Goal: Task Accomplishment & Management: Complete application form

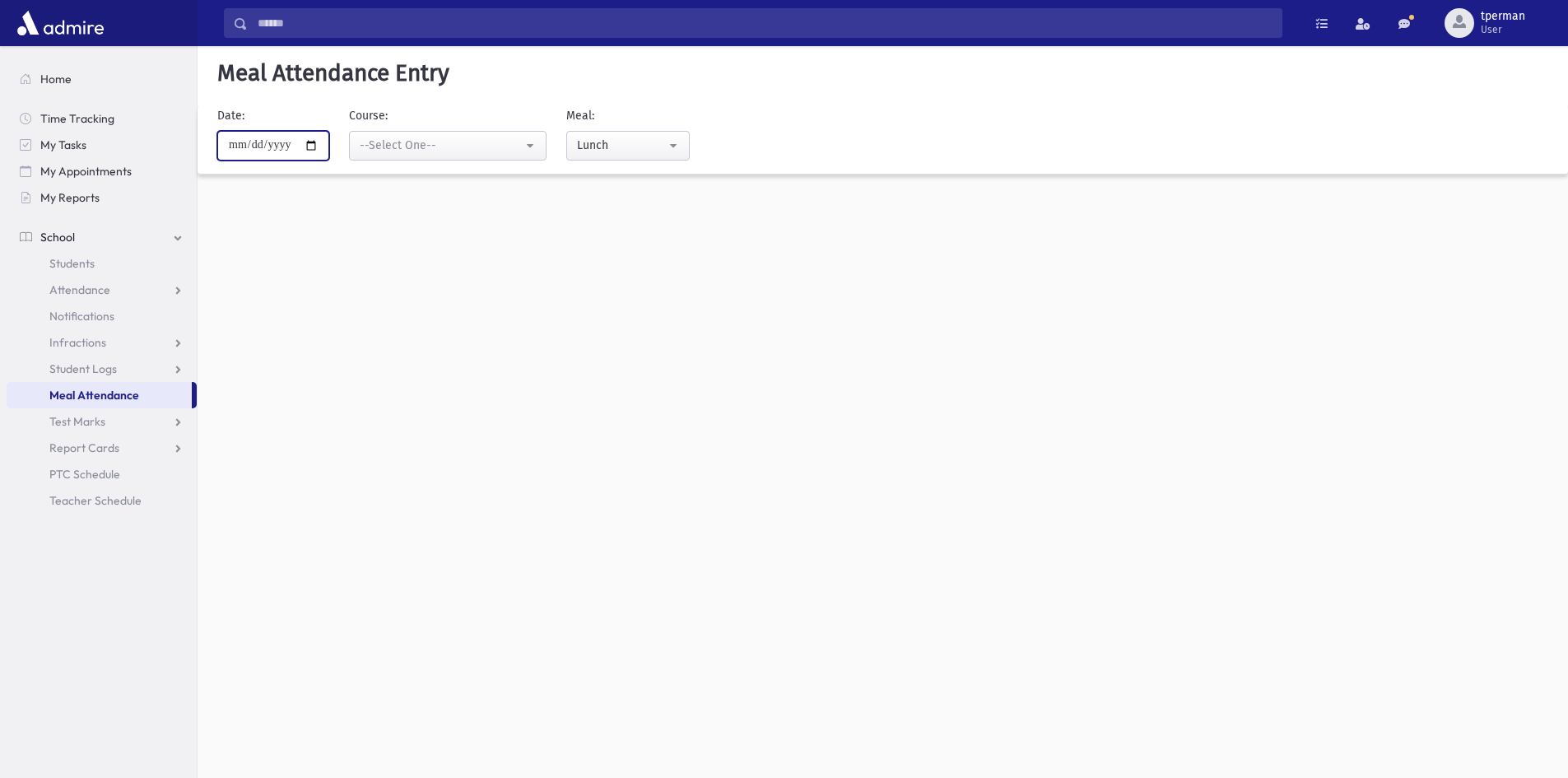
click at [316, 147] on input "**********" at bounding box center [273, 145] width 112 height 30
type input "**********"
click at [451, 146] on div "--Select One--" at bounding box center [441, 145] width 163 height 17
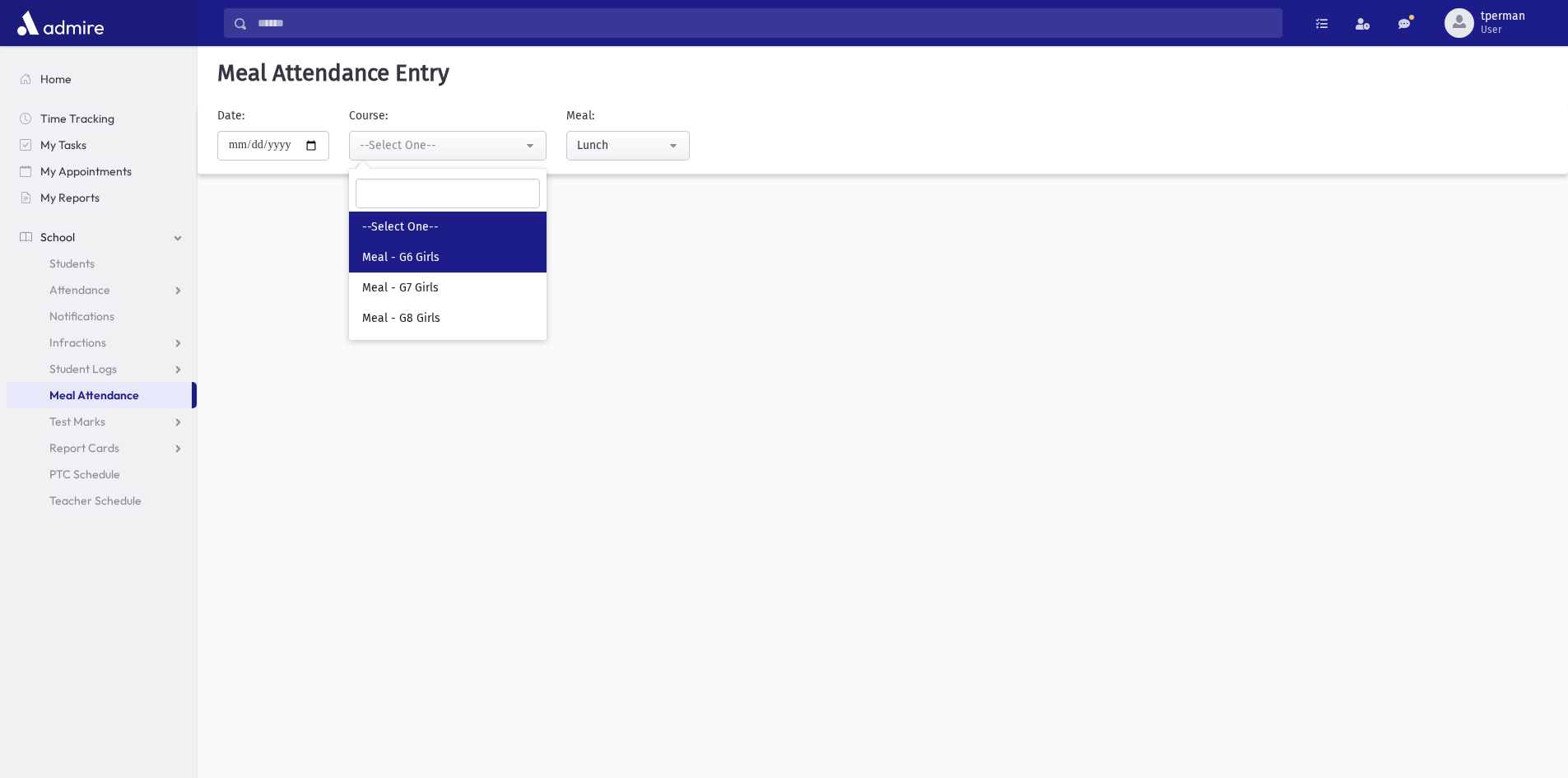
click at [455, 255] on link "Meal - G6 Girls" at bounding box center [448, 257] width 198 height 30
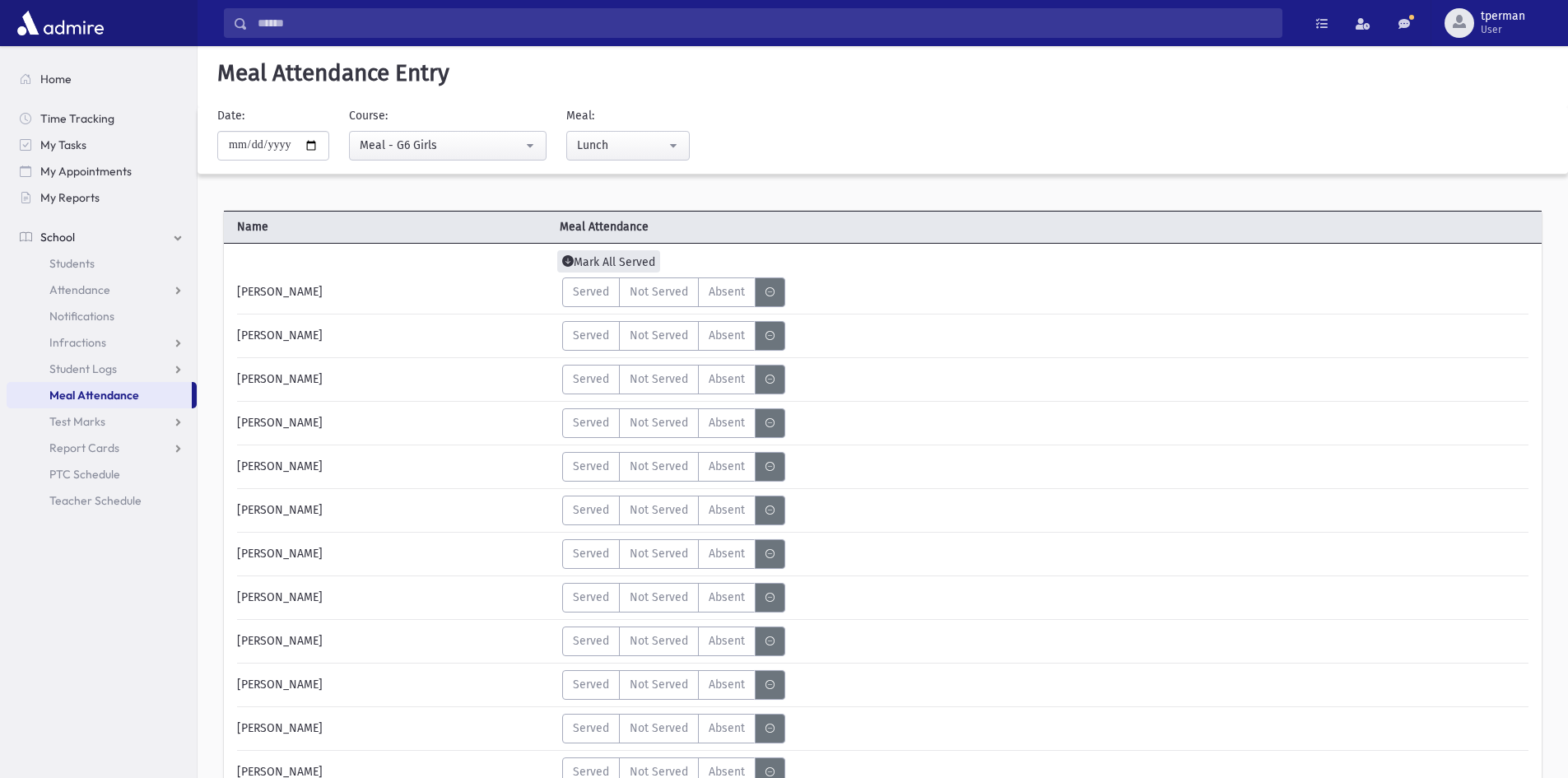
click at [592, 255] on span "Mark All Served" at bounding box center [608, 261] width 103 height 22
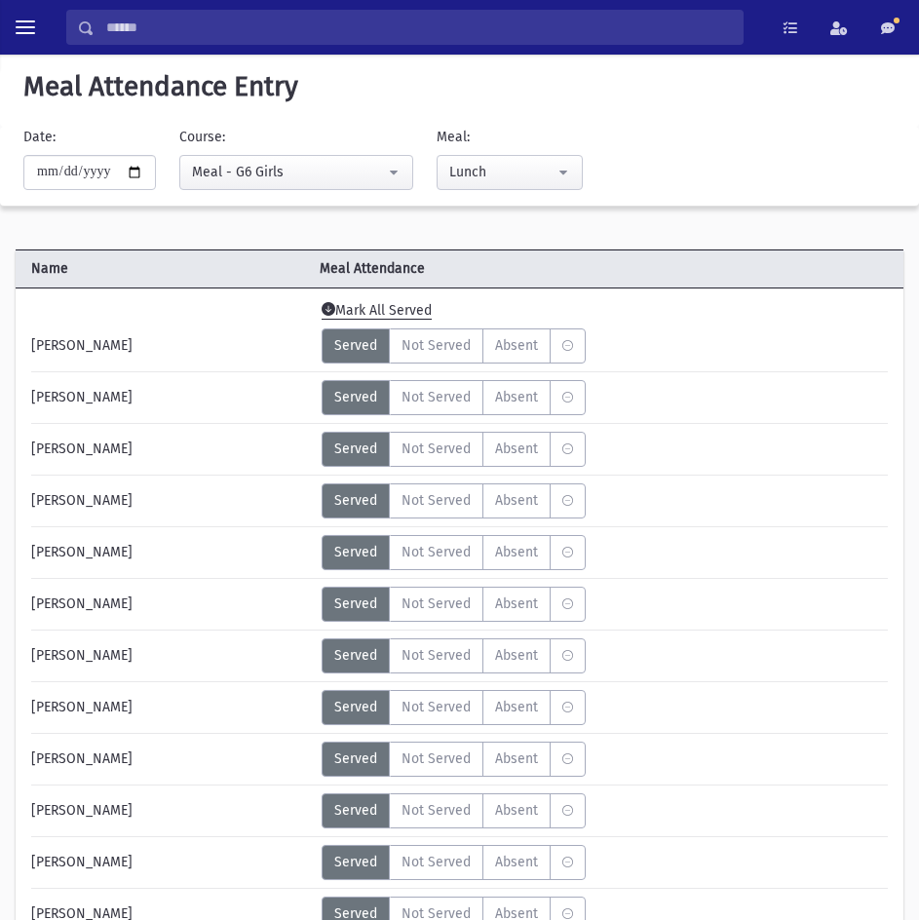
scroll to position [487, 0]
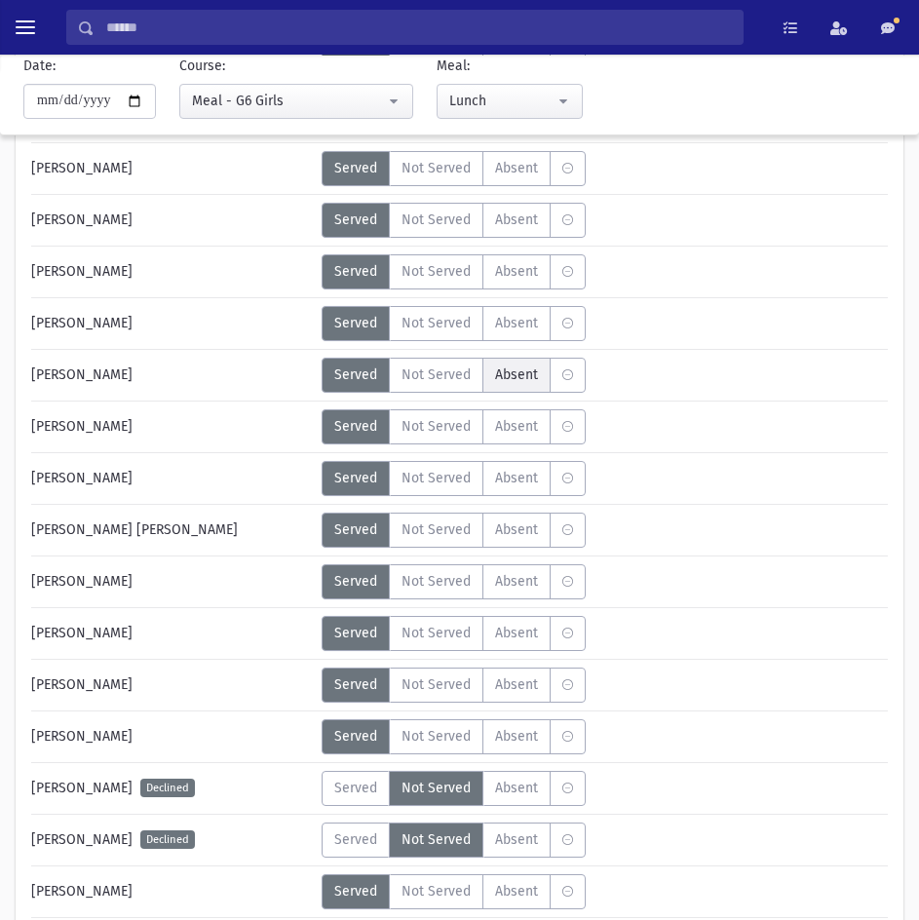
click at [541, 370] on label "Absent A" at bounding box center [516, 375] width 68 height 35
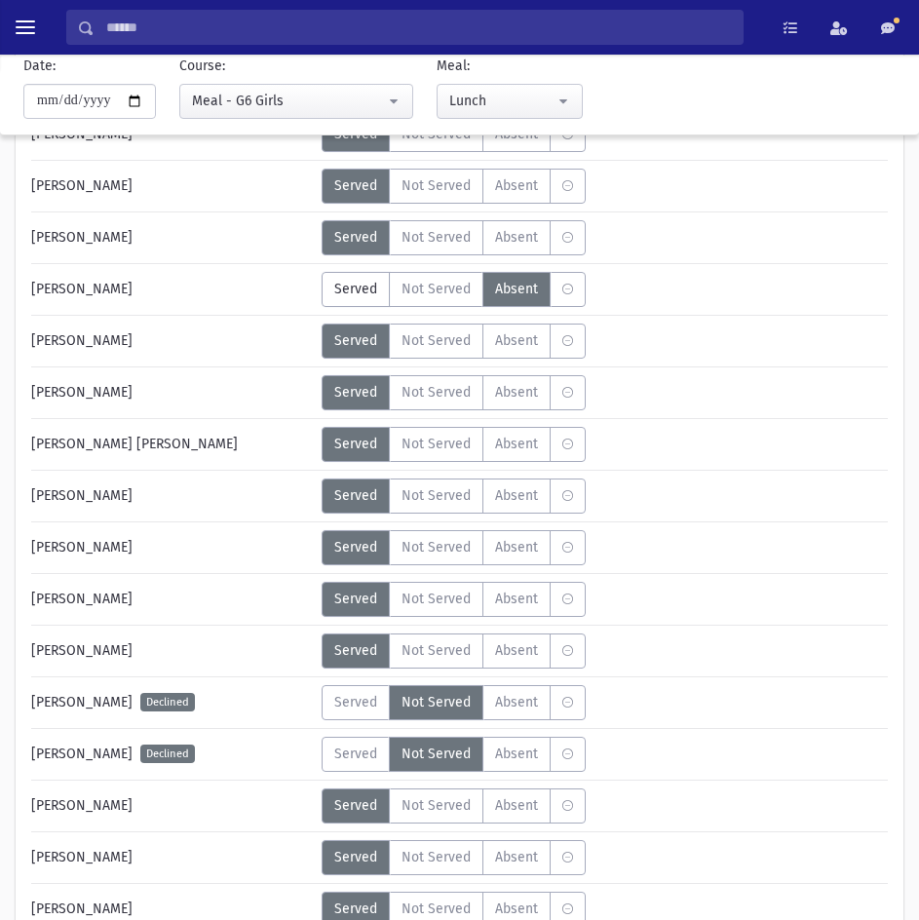
scroll to position [682, 0]
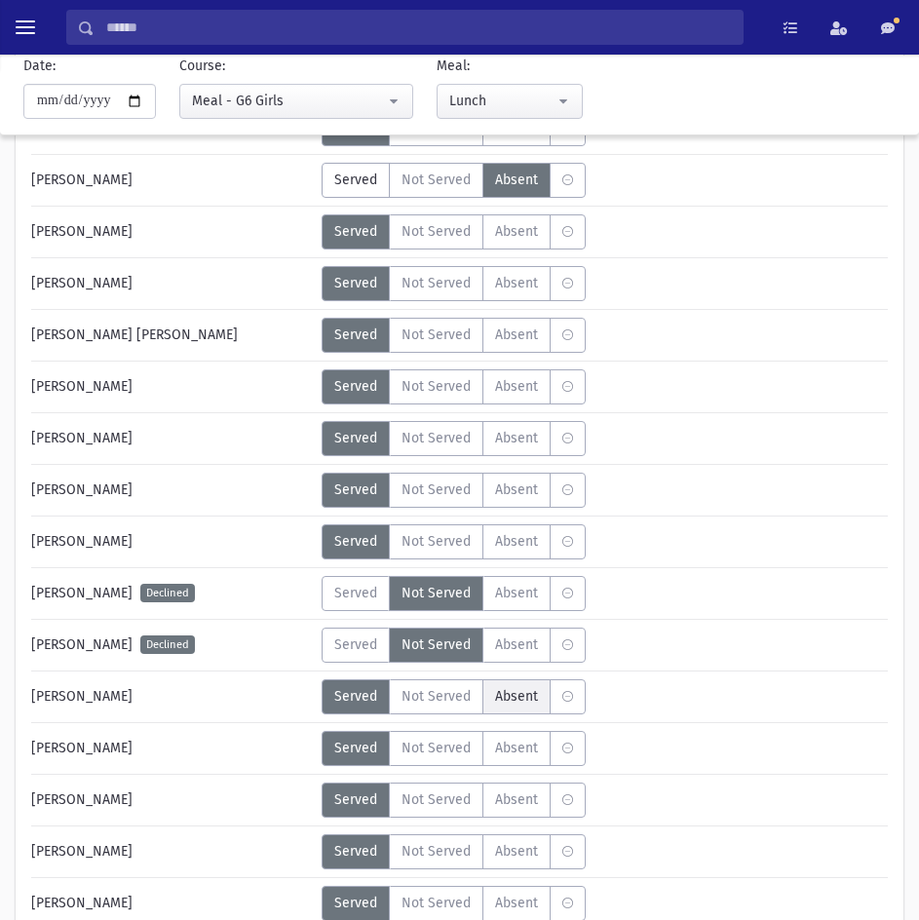
click at [500, 693] on span "Absent" at bounding box center [516, 696] width 43 height 20
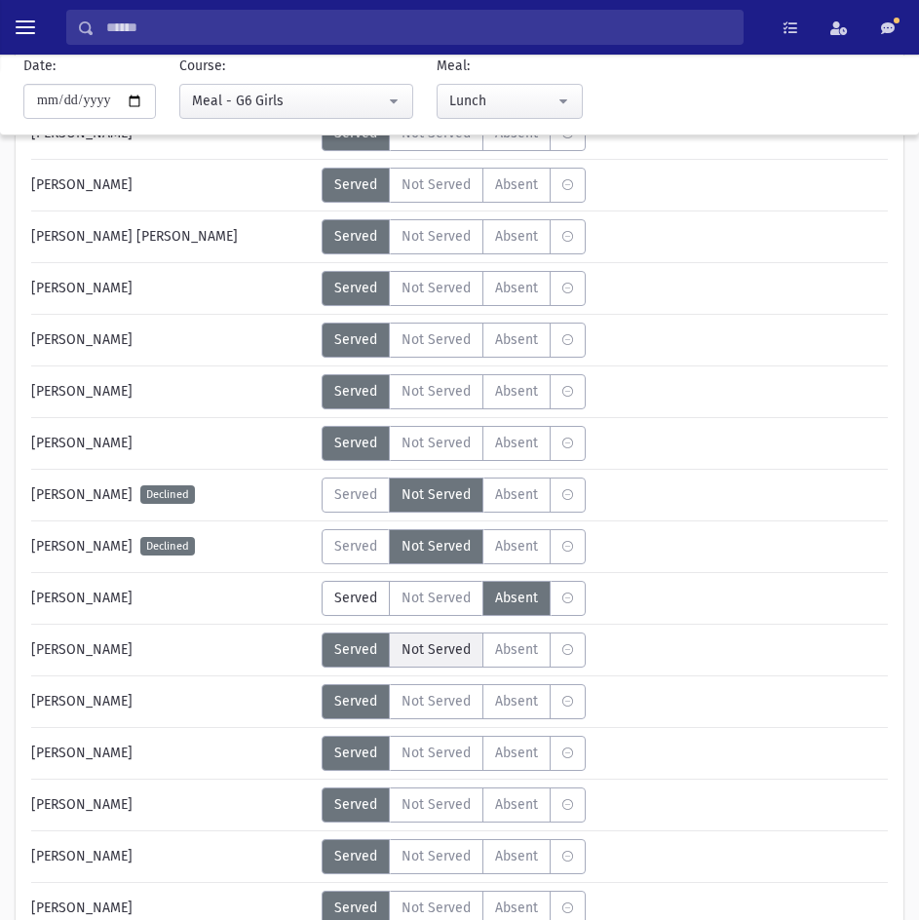
scroll to position [1072, 0]
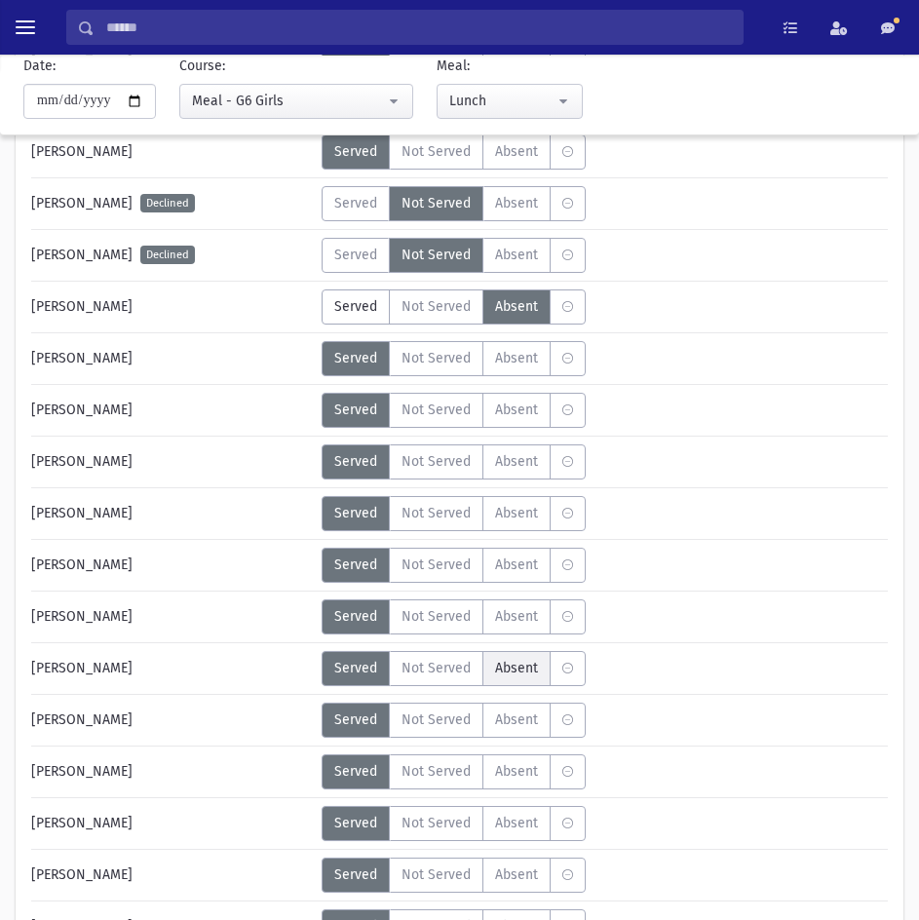
click at [506, 673] on span "Absent" at bounding box center [516, 668] width 43 height 20
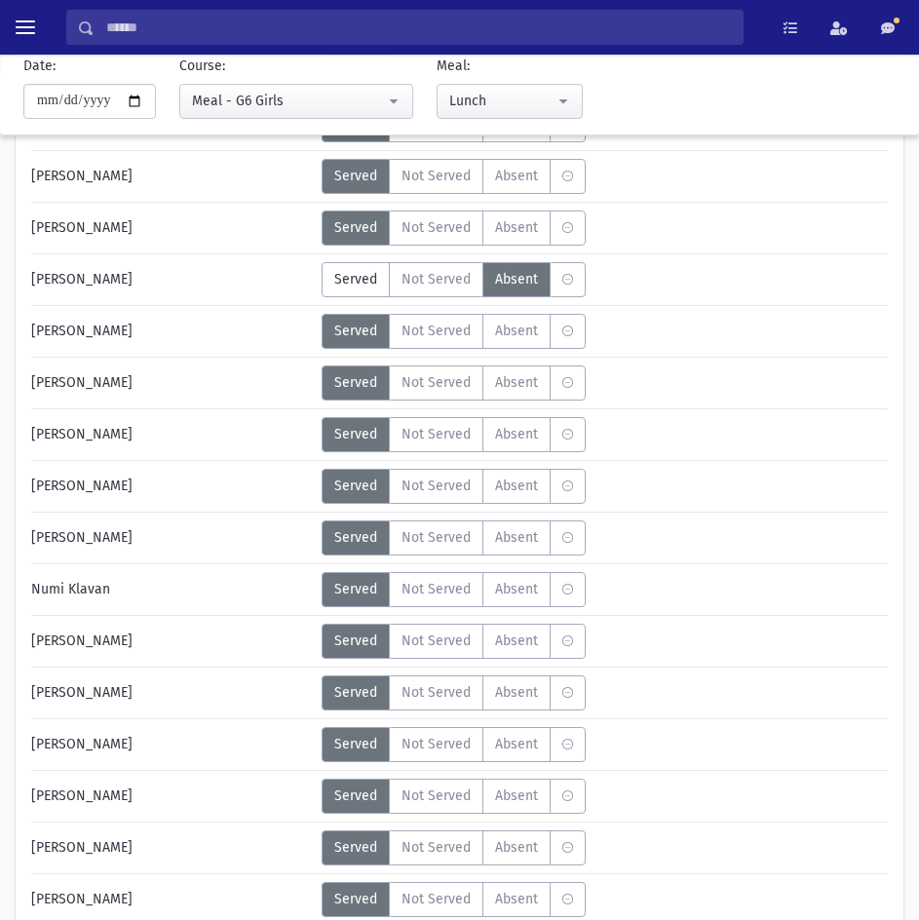
scroll to position [1461, 0]
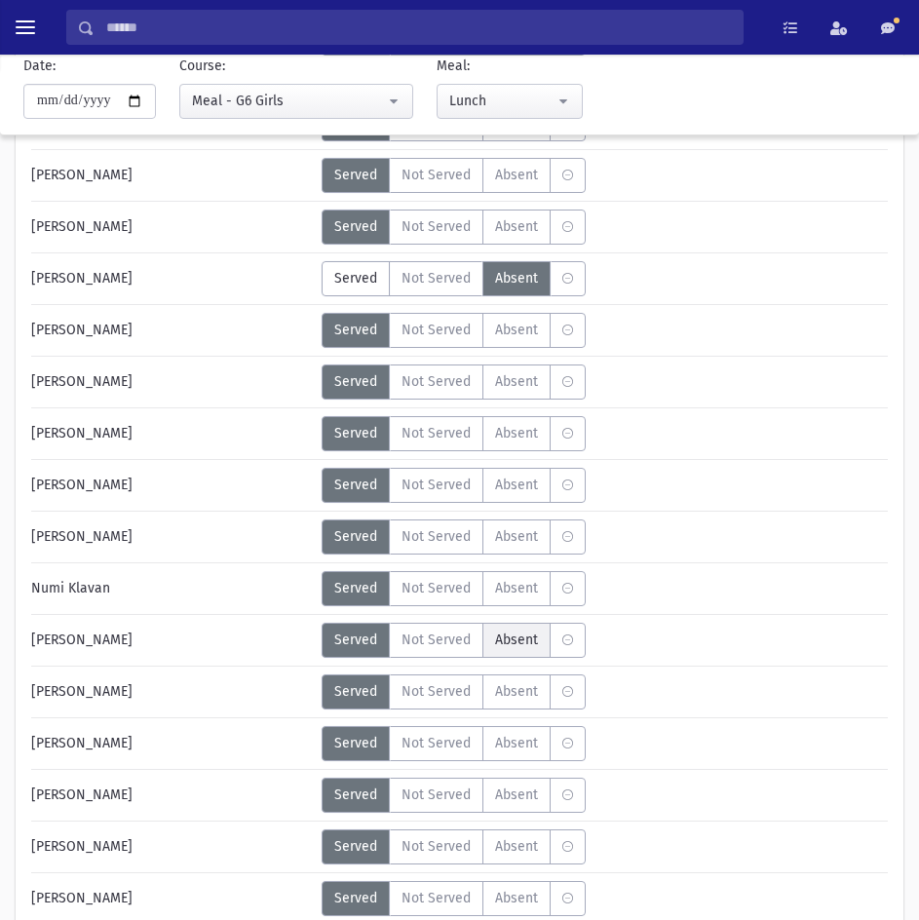
click at [533, 647] on span "Absent" at bounding box center [516, 639] width 43 height 20
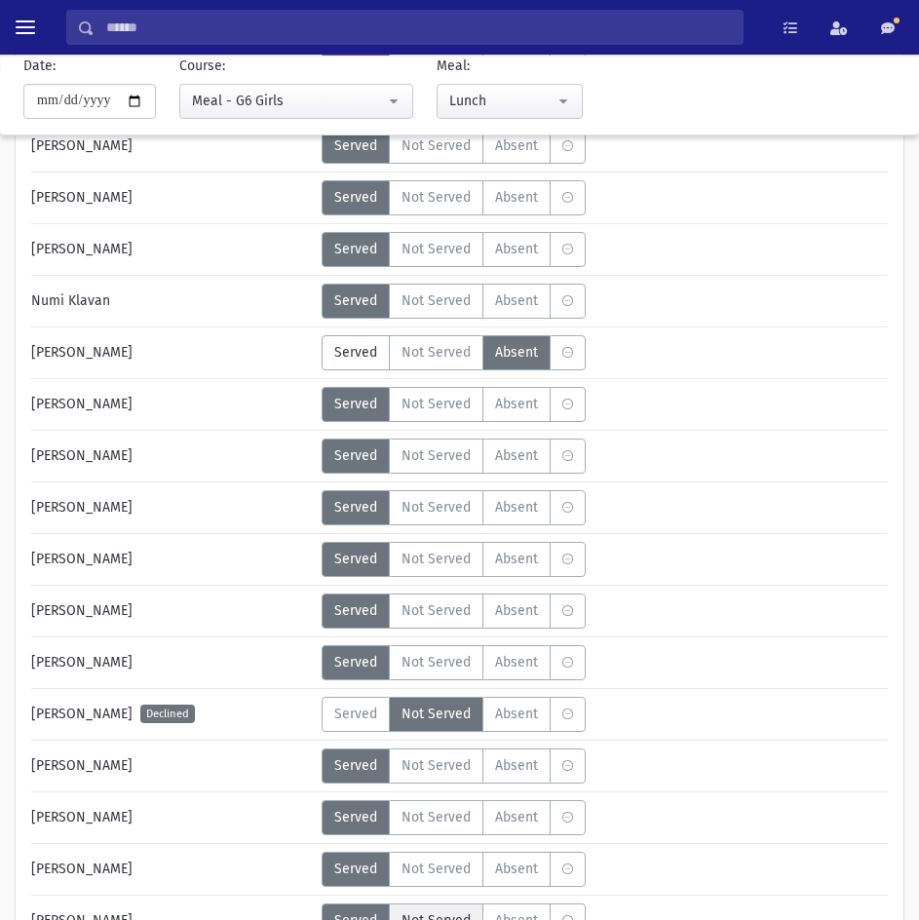
scroll to position [1948, 0]
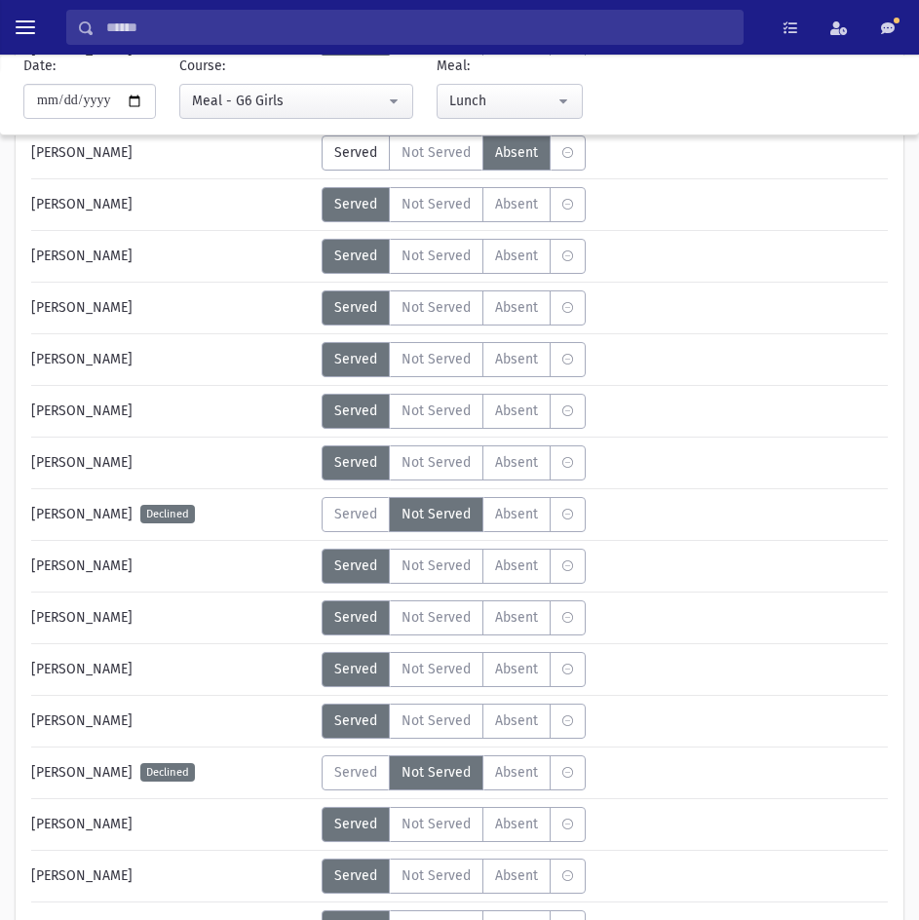
click at [509, 431] on div "[PERSON_NAME] Declined Served Not Served Absent A" at bounding box center [459, 416] width 856 height 44
click at [509, 409] on span "Absent" at bounding box center [516, 410] width 43 height 20
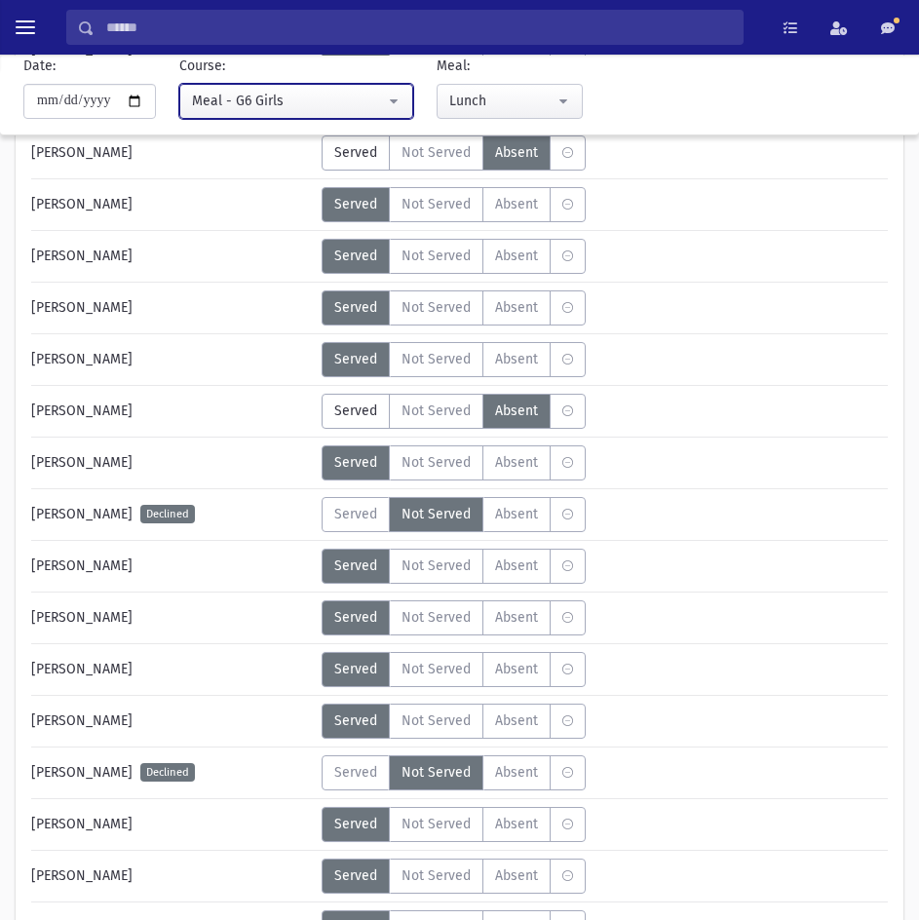
click at [264, 89] on button "Meal - G6 Girls" at bounding box center [296, 101] width 234 height 35
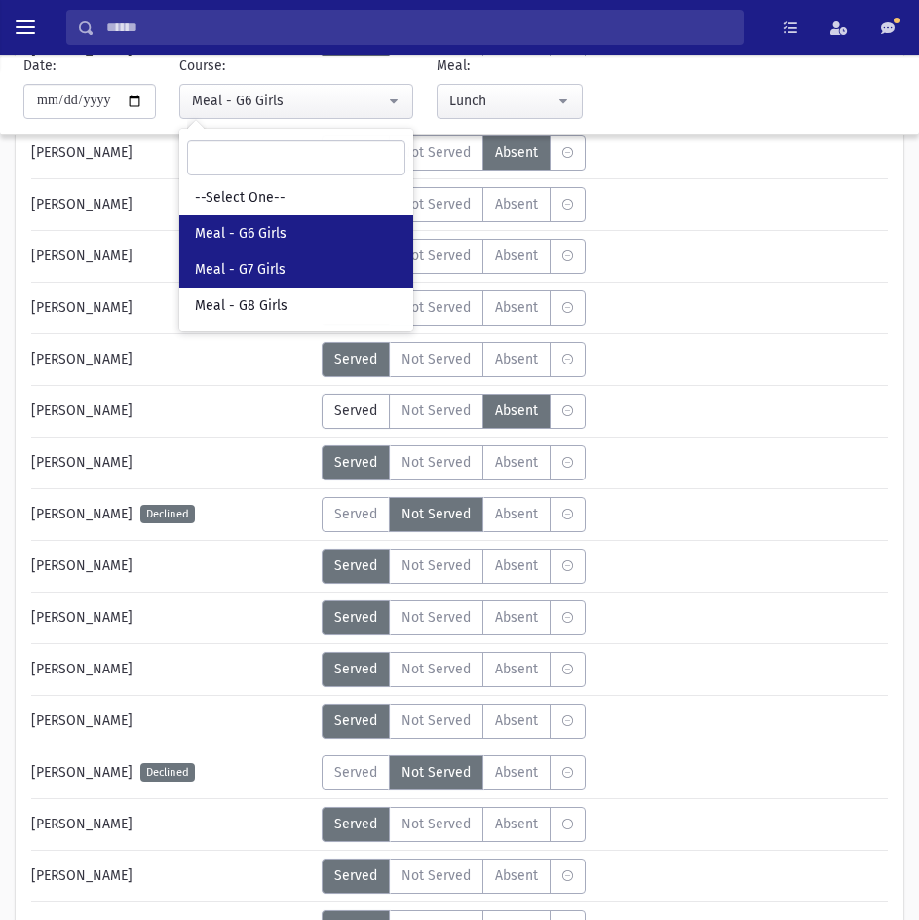
click at [261, 268] on span "Meal - G7 Girls" at bounding box center [240, 269] width 91 height 19
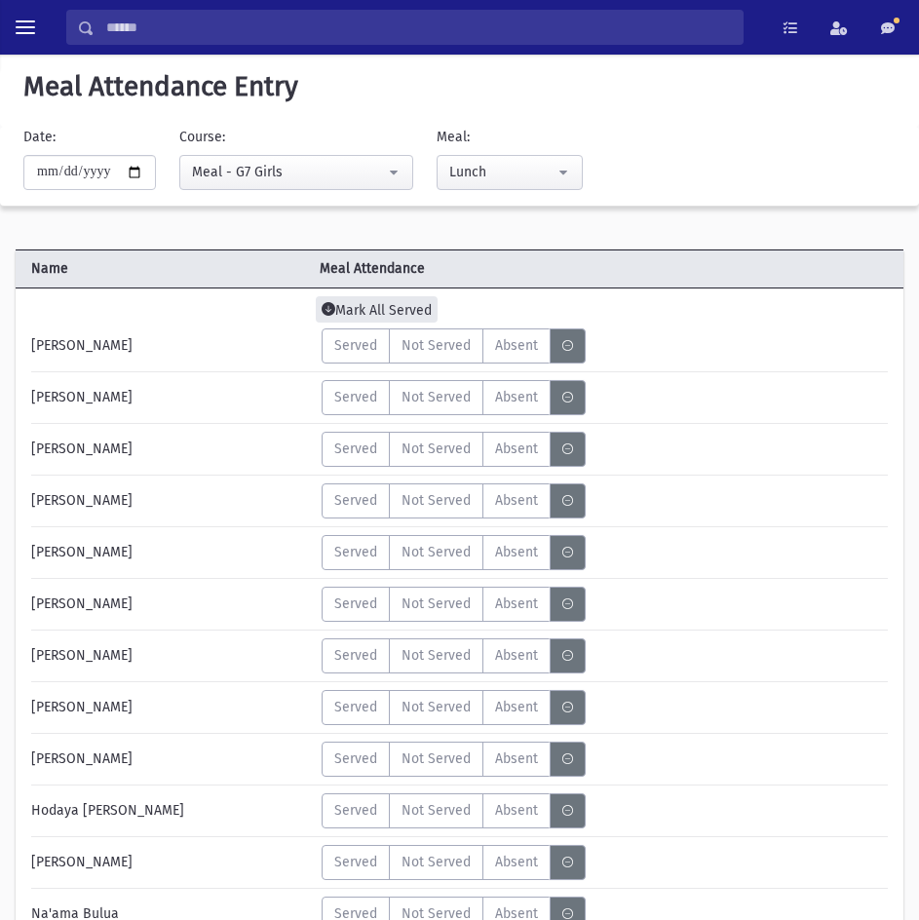
click at [406, 306] on span "Mark All Served" at bounding box center [377, 309] width 122 height 26
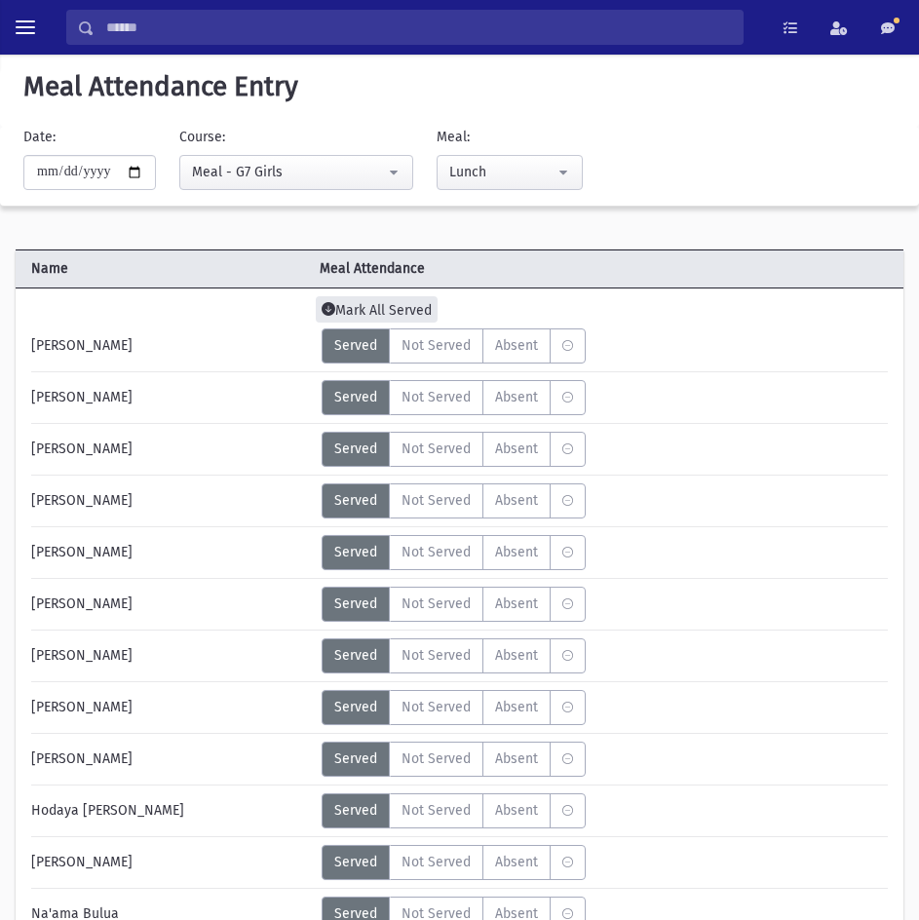
click at [387, 315] on span "Mark All Served" at bounding box center [377, 309] width 122 height 26
click at [502, 497] on span "Absent" at bounding box center [516, 500] width 43 height 20
click at [495, 818] on span "Absent" at bounding box center [516, 810] width 43 height 20
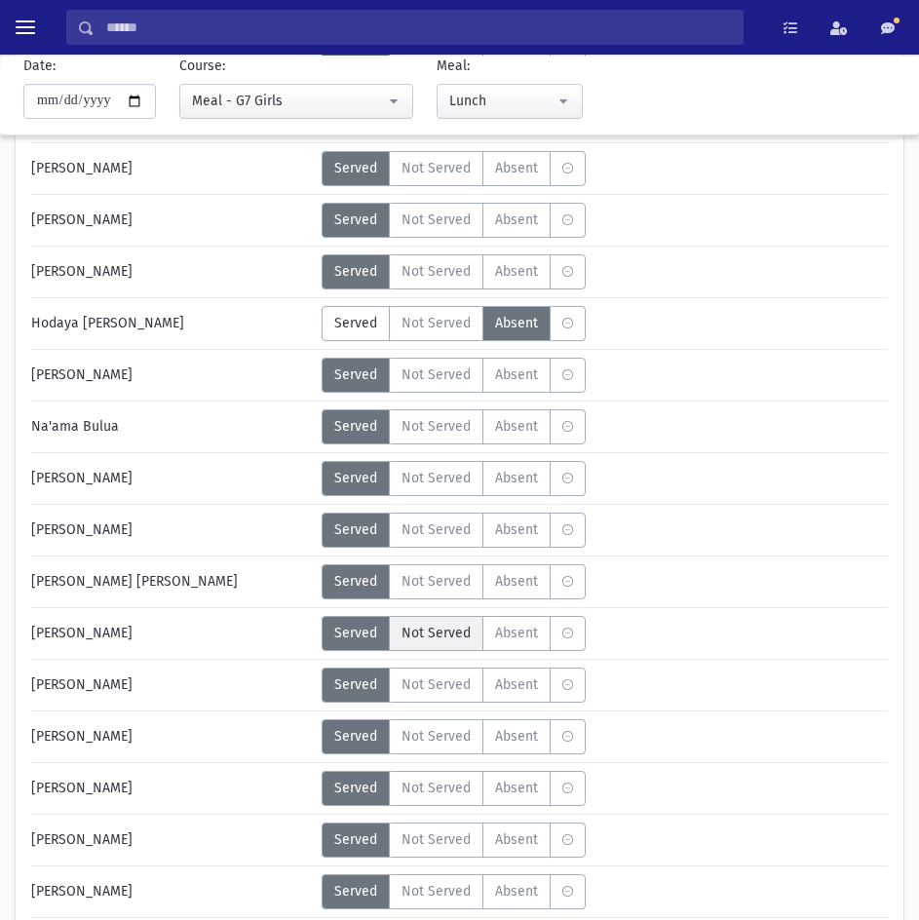
scroll to position [877, 0]
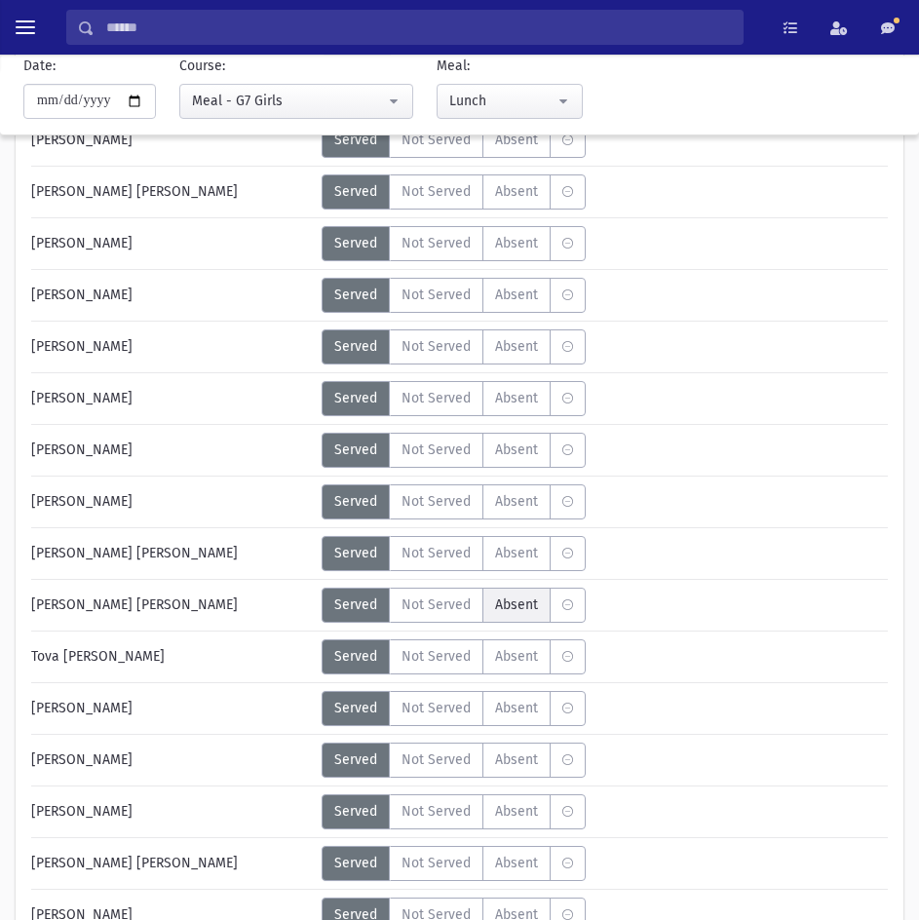
click at [504, 602] on span "Absent" at bounding box center [516, 604] width 43 height 20
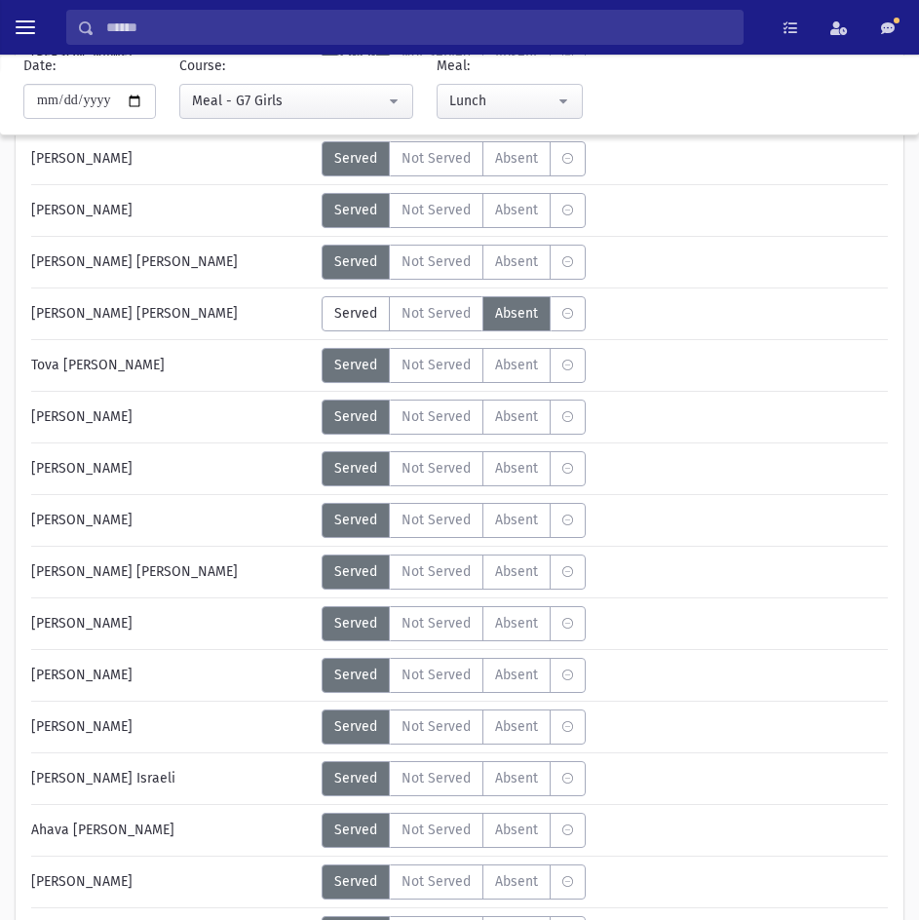
scroll to position [1169, 0]
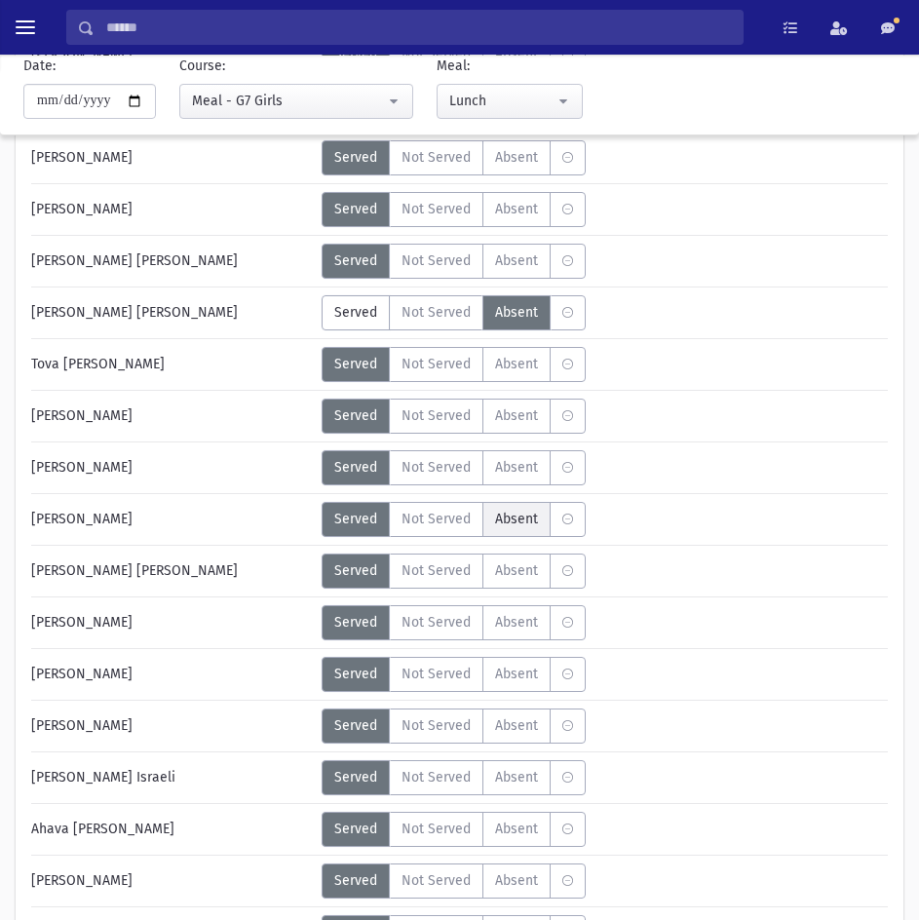
click at [521, 522] on span "Absent" at bounding box center [516, 519] width 43 height 20
click at [517, 568] on span "Absent" at bounding box center [516, 570] width 43 height 20
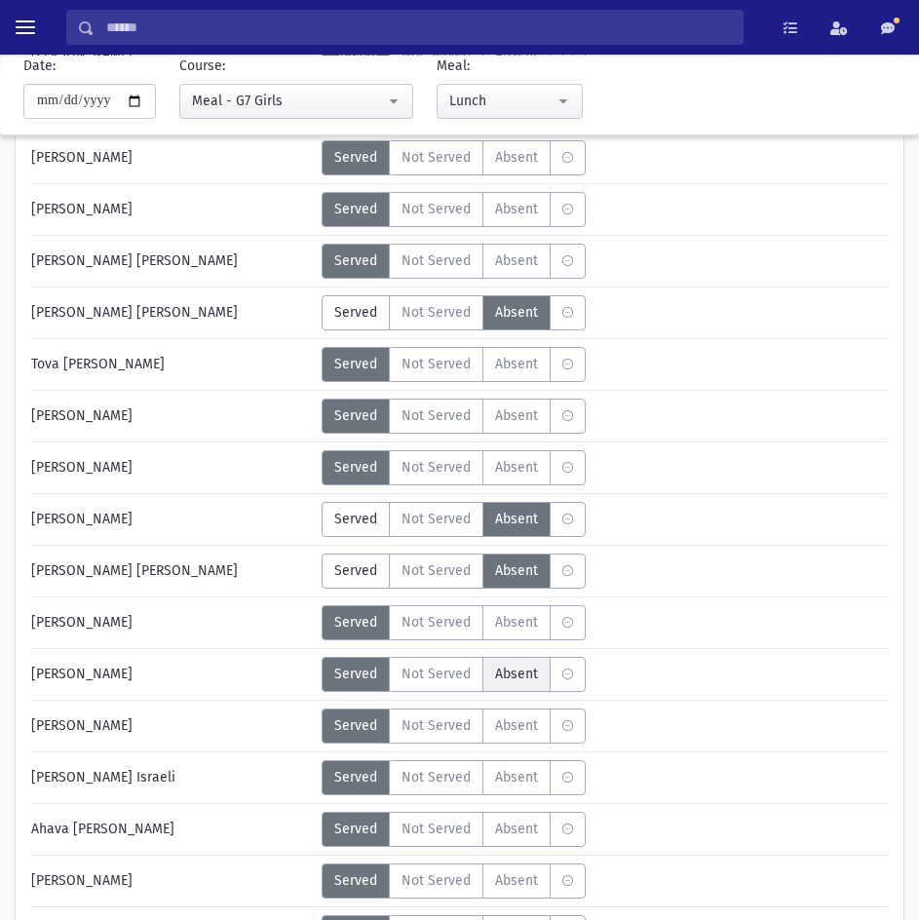
click at [530, 686] on label "Absent A" at bounding box center [516, 674] width 68 height 35
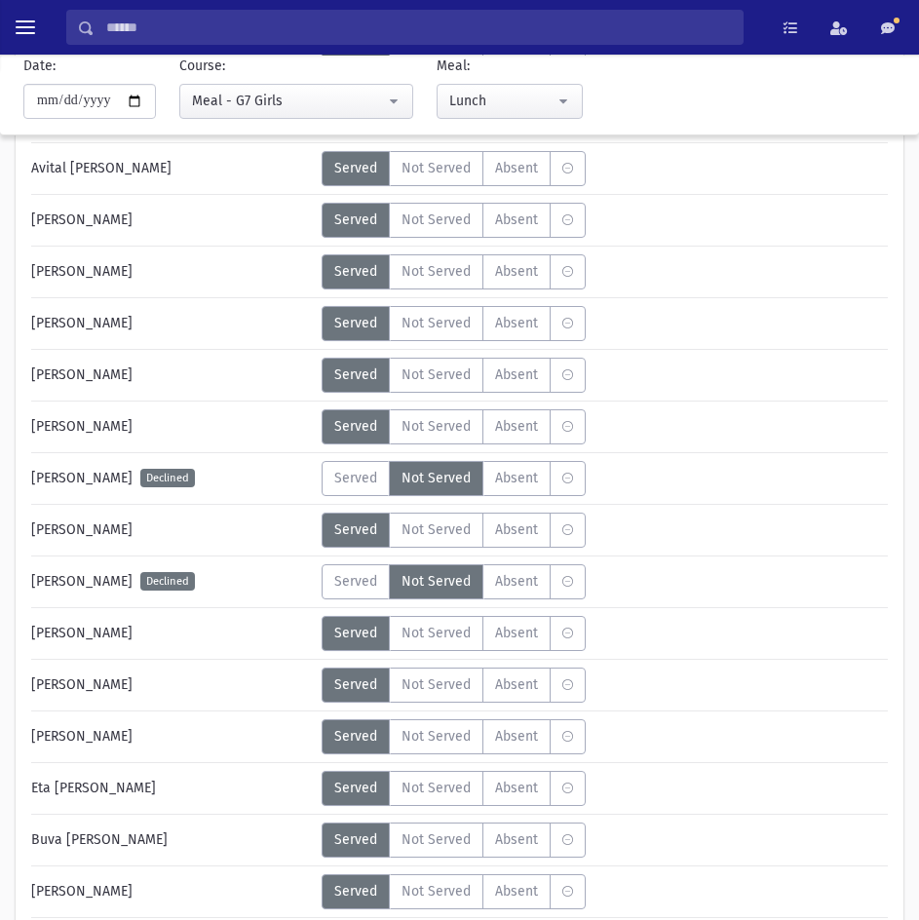
scroll to position [2143, 0]
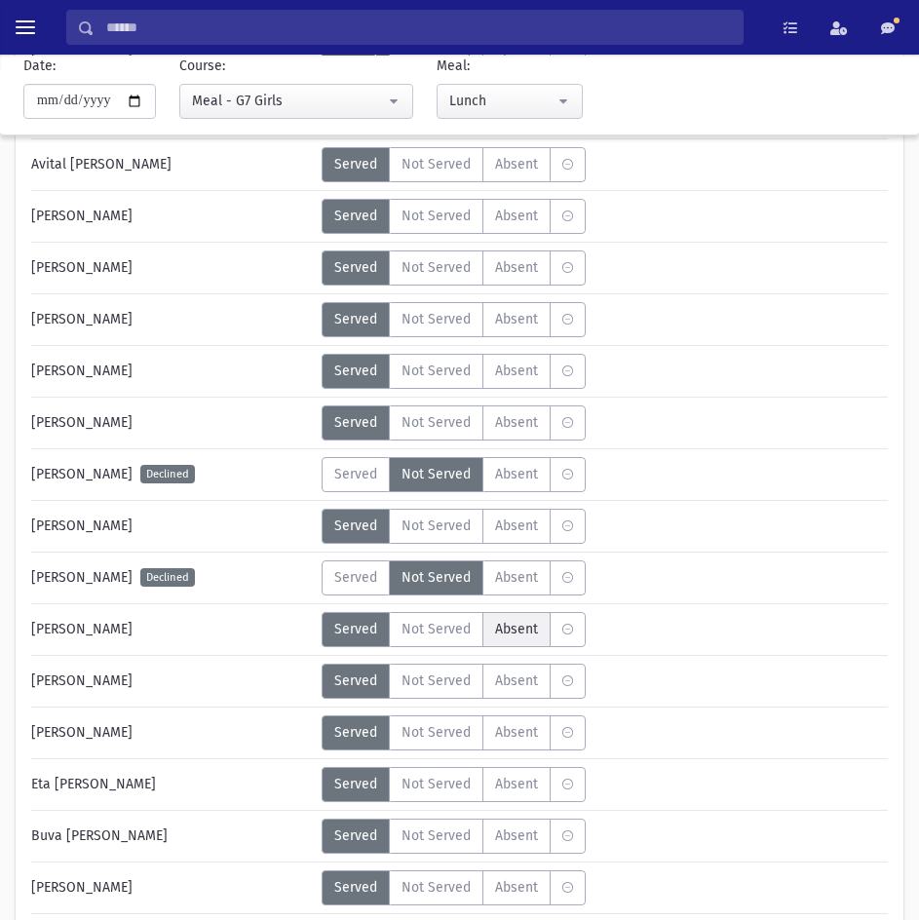
click at [504, 621] on span "Absent" at bounding box center [516, 629] width 43 height 20
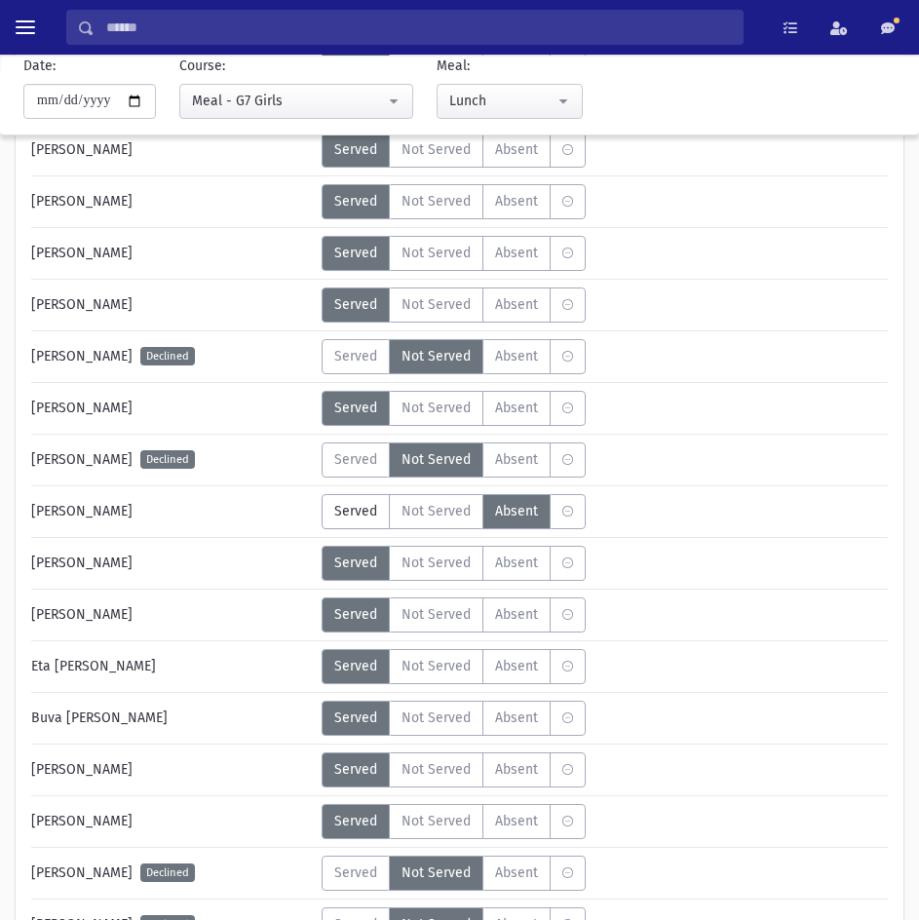
scroll to position [2435, 0]
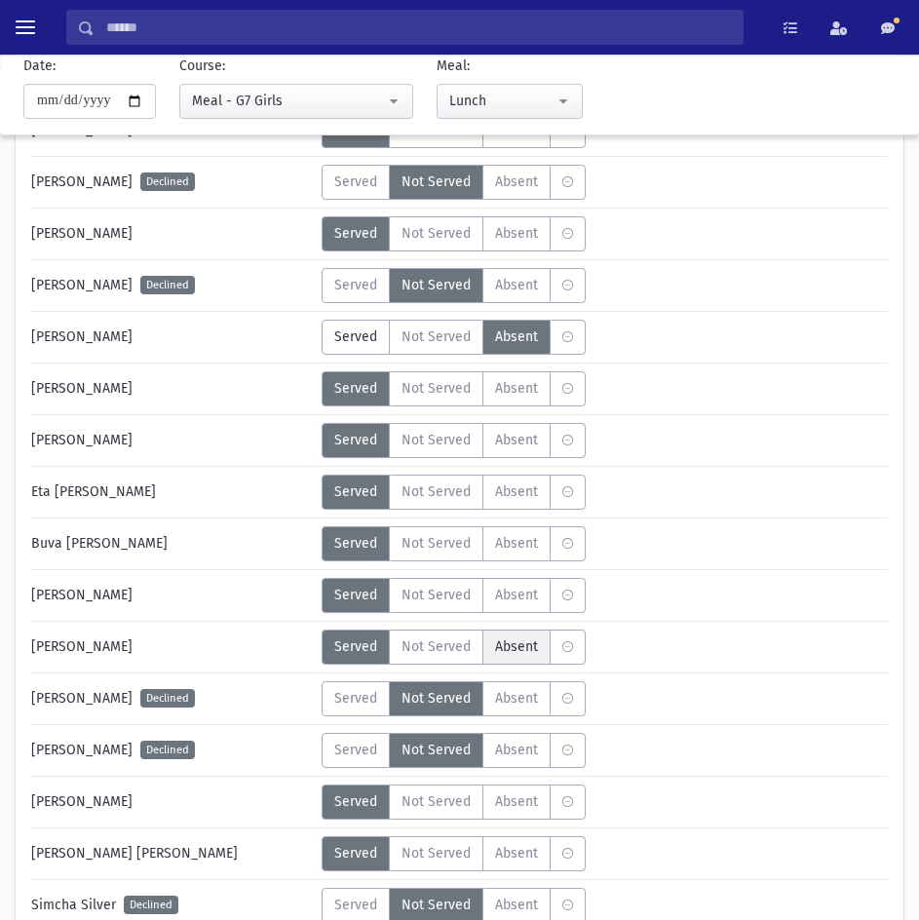
click at [519, 649] on span "Absent" at bounding box center [516, 646] width 43 height 20
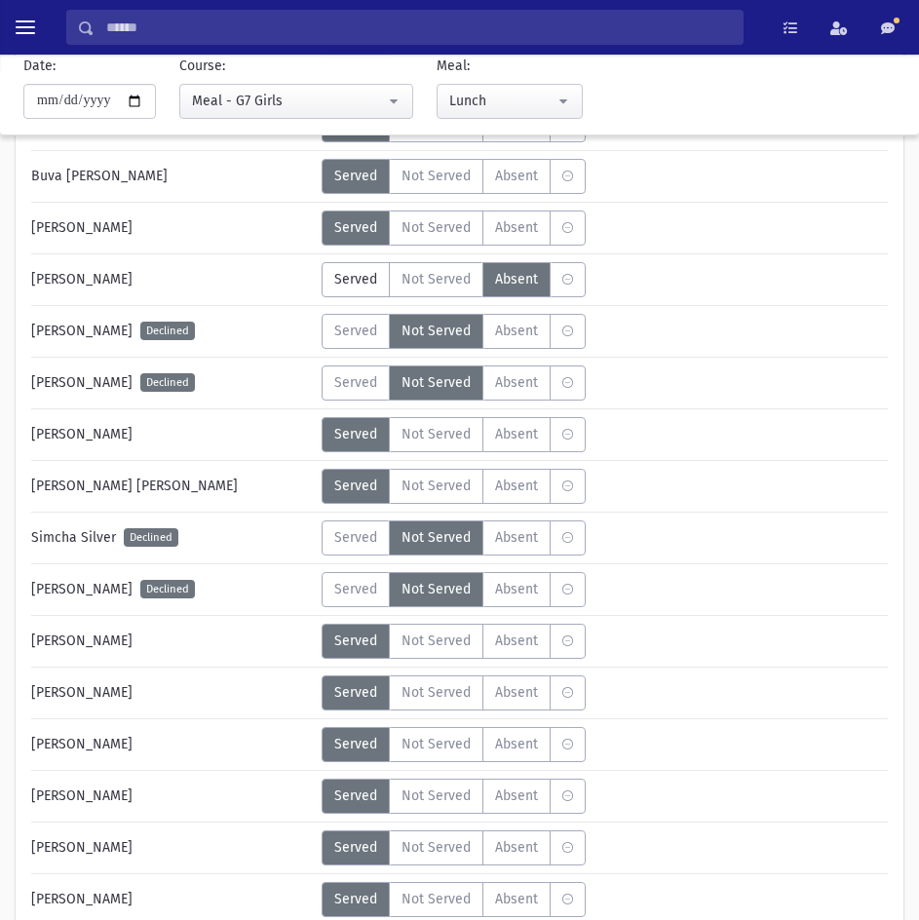
scroll to position [2825, 0]
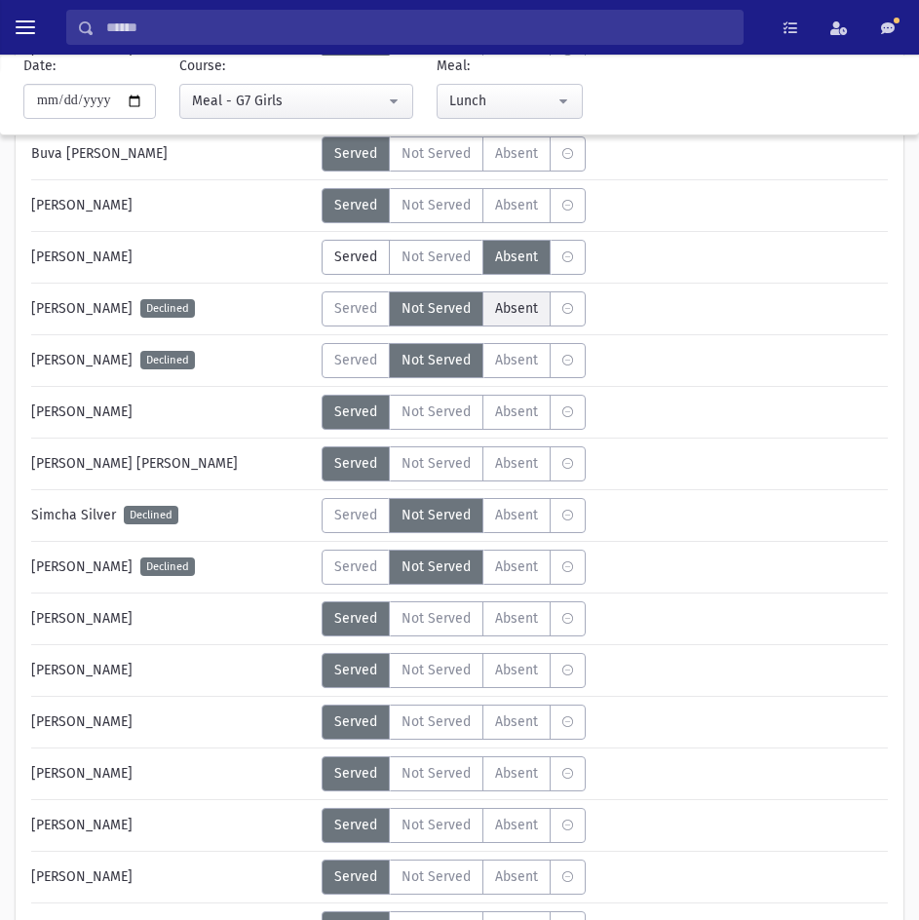
click at [519, 308] on span "Absent" at bounding box center [516, 308] width 43 height 20
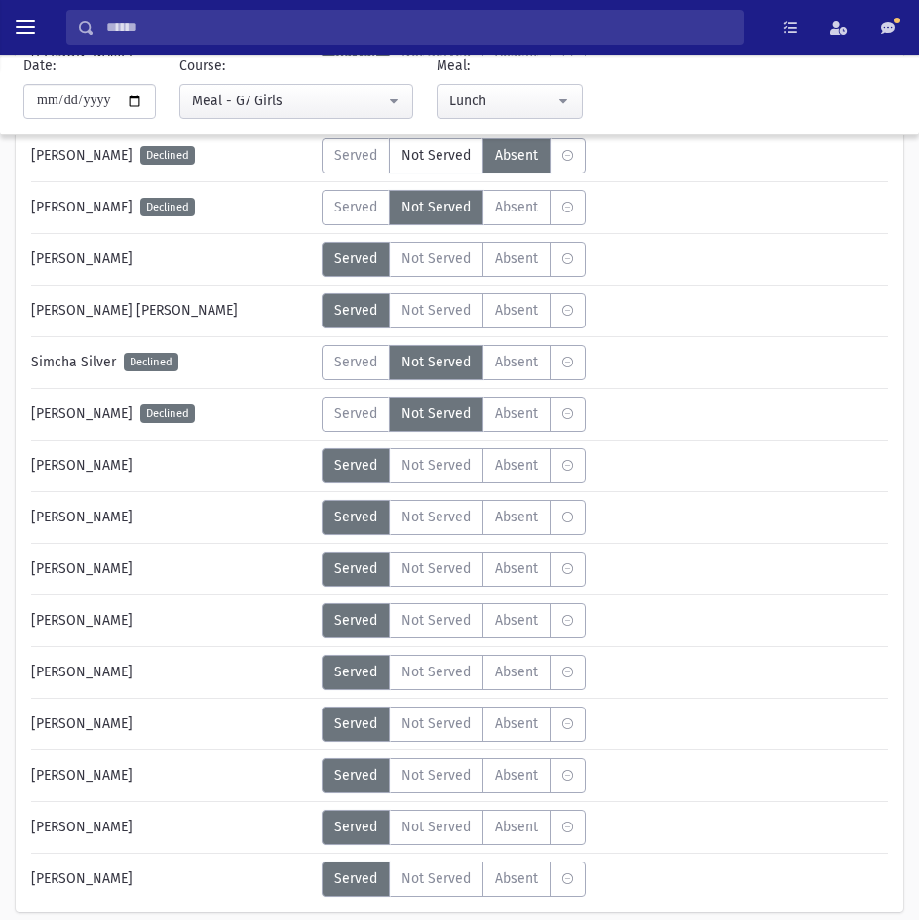
scroll to position [2862, 0]
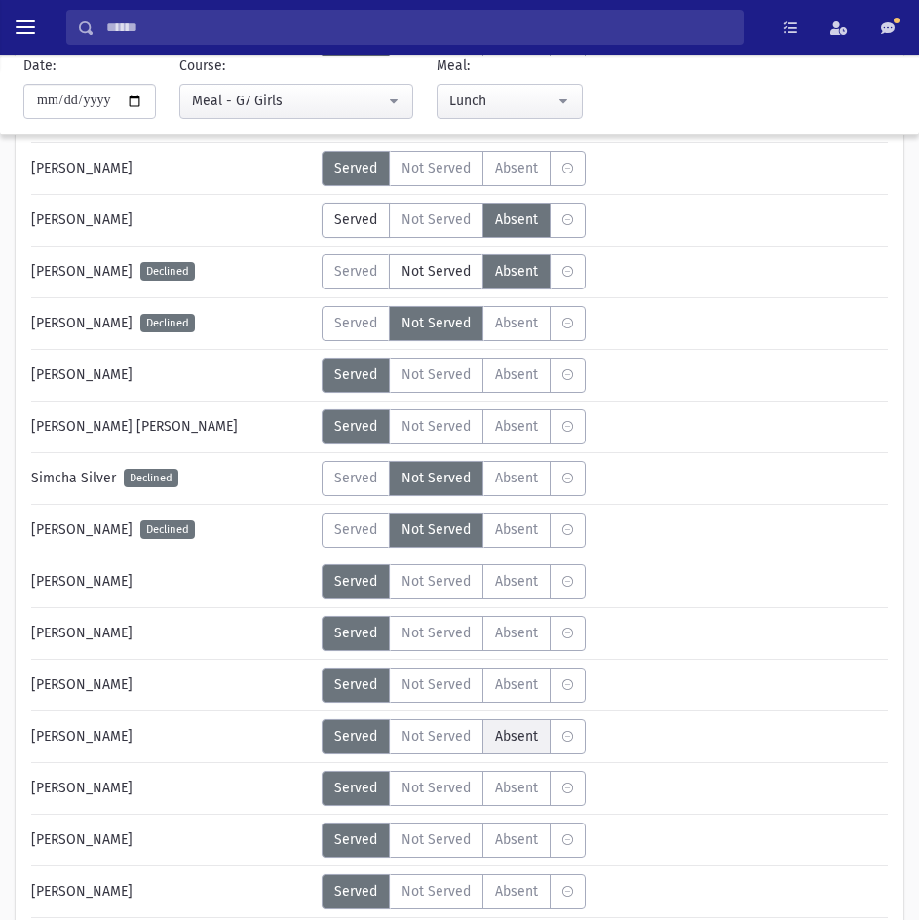
click at [509, 747] on label "Absent A" at bounding box center [516, 736] width 68 height 35
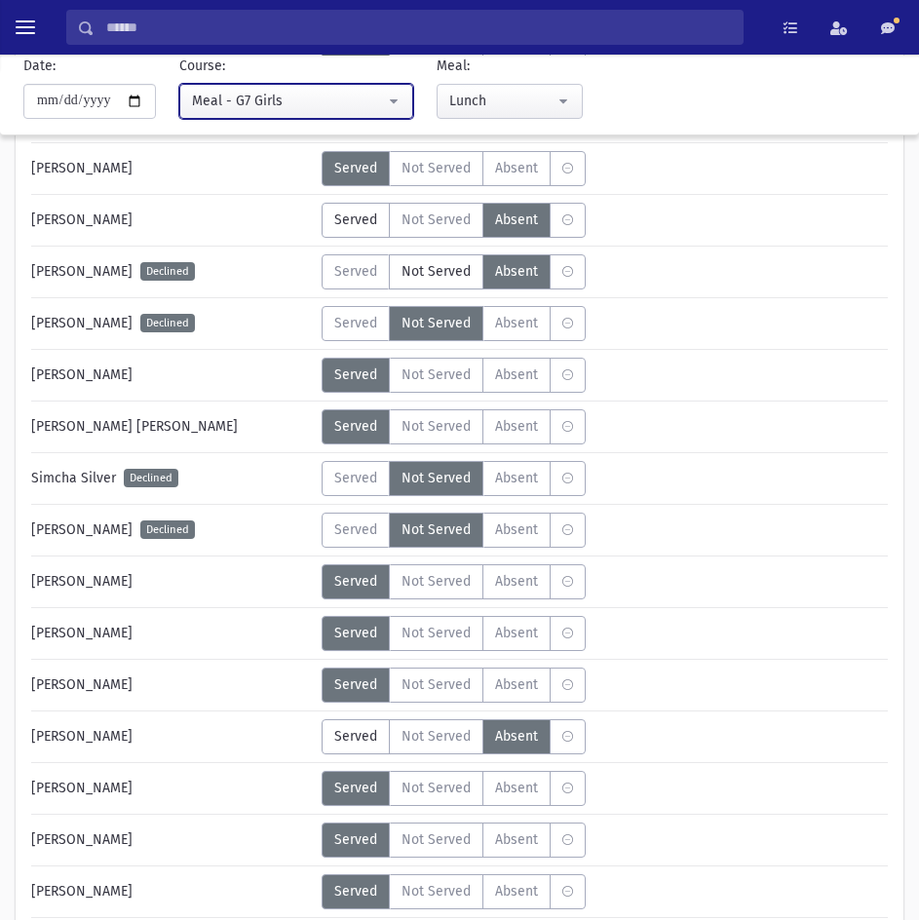
click at [263, 92] on div "Meal - G7 Girls" at bounding box center [288, 101] width 193 height 20
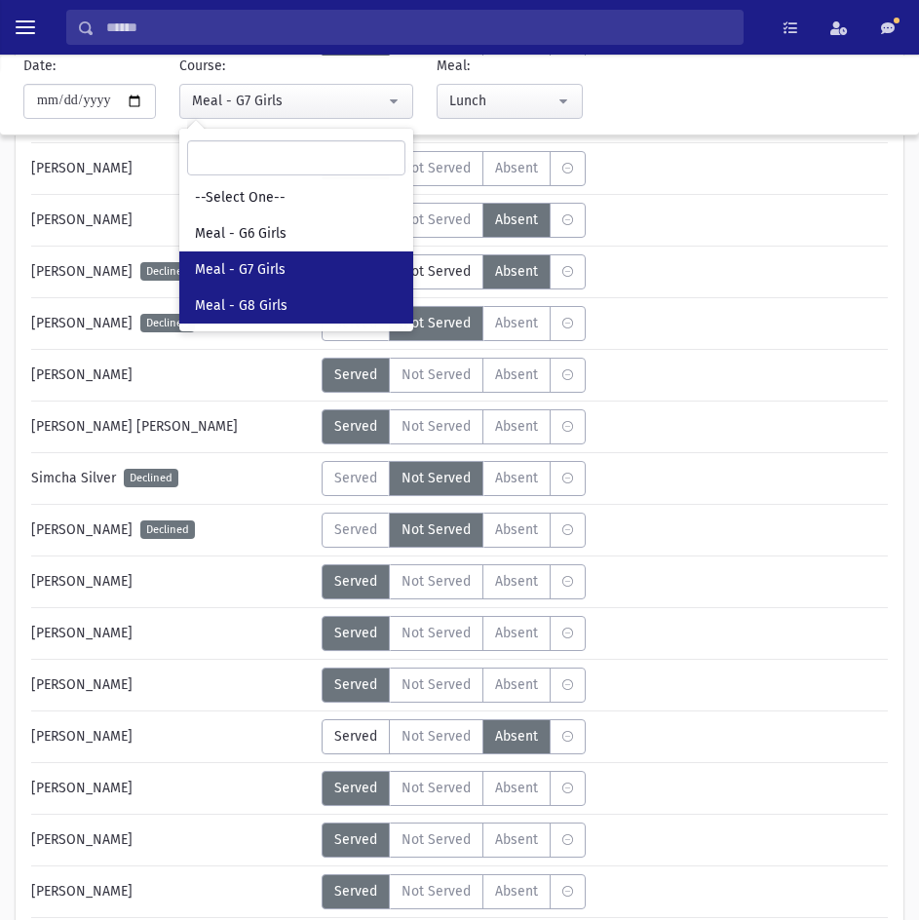
click at [255, 302] on span "Meal - G8 Girls" at bounding box center [241, 305] width 93 height 19
select select "*****"
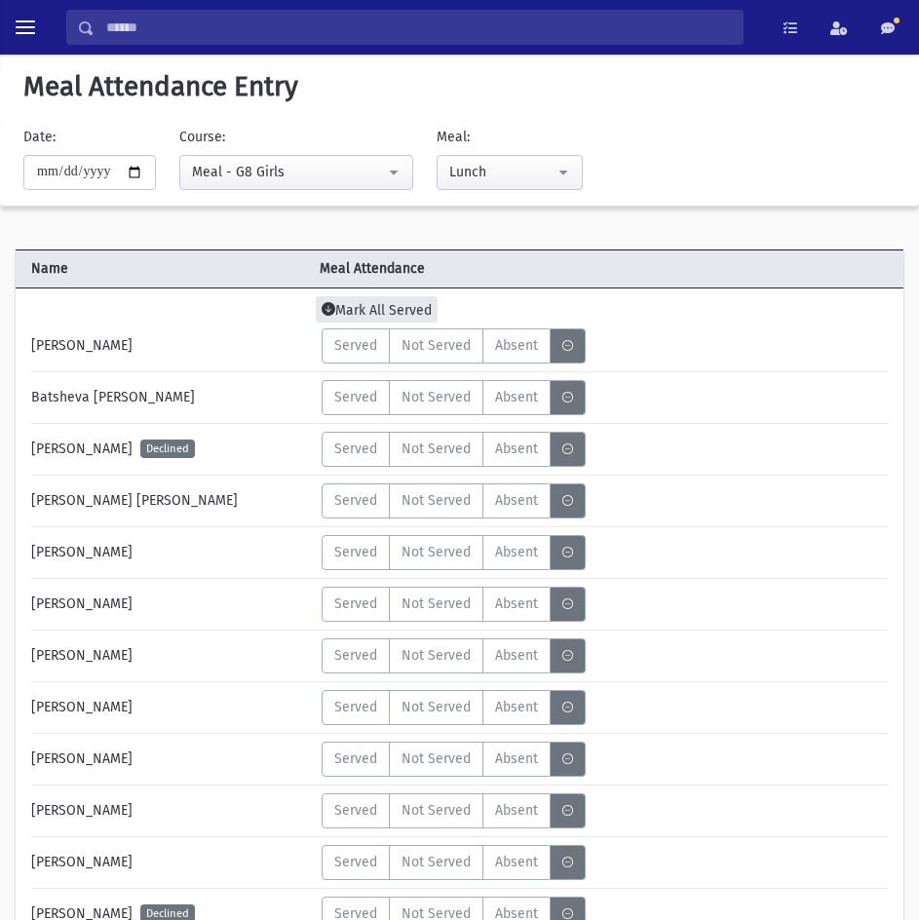
click at [358, 300] on span "Mark All Served" at bounding box center [377, 309] width 122 height 26
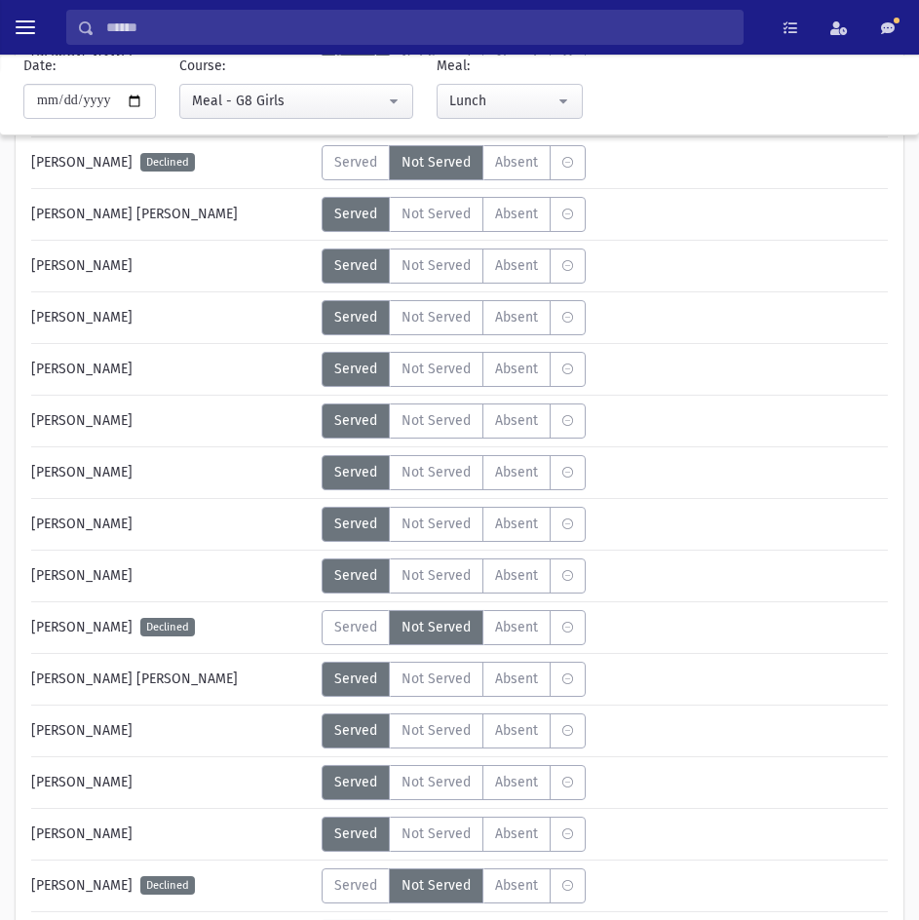
scroll to position [292, 0]
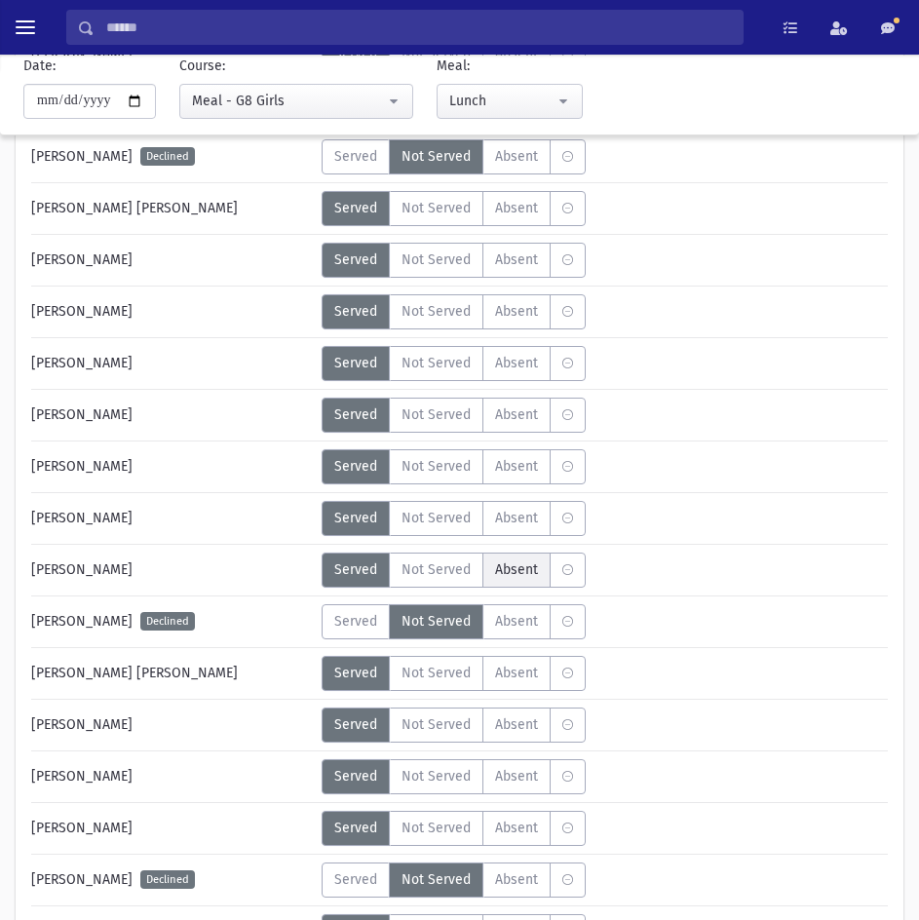
click at [521, 574] on span "Absent" at bounding box center [516, 569] width 43 height 20
click at [495, 773] on span "Absent" at bounding box center [516, 776] width 43 height 20
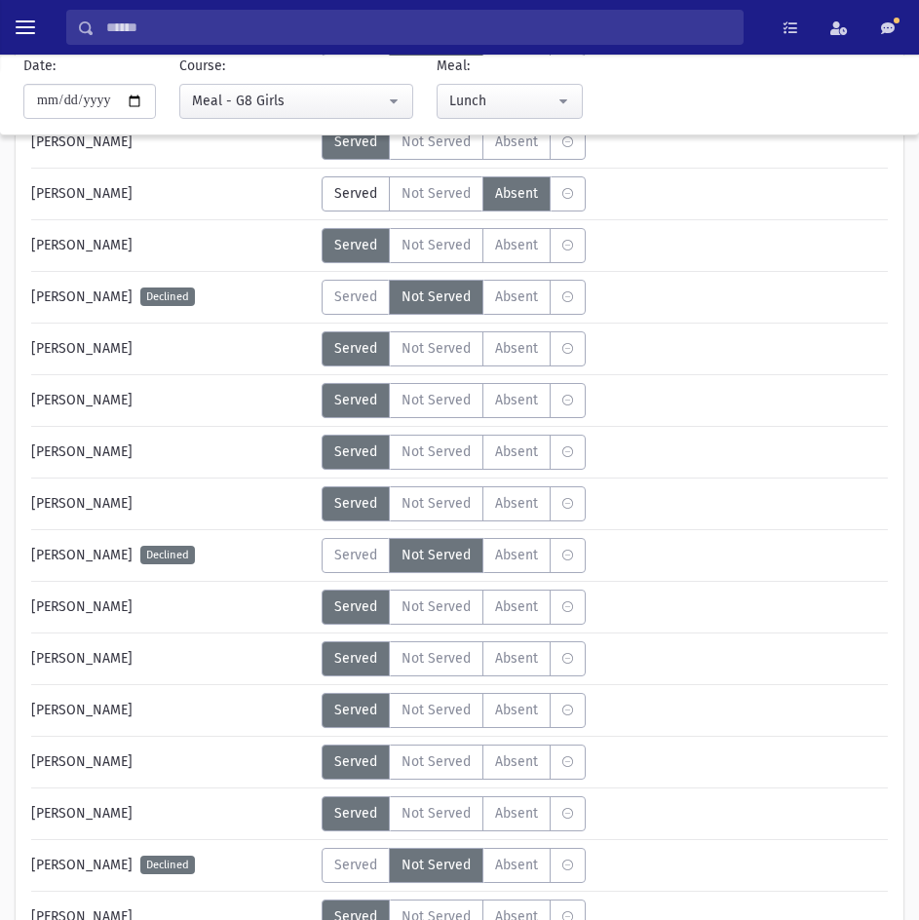
scroll to position [877, 0]
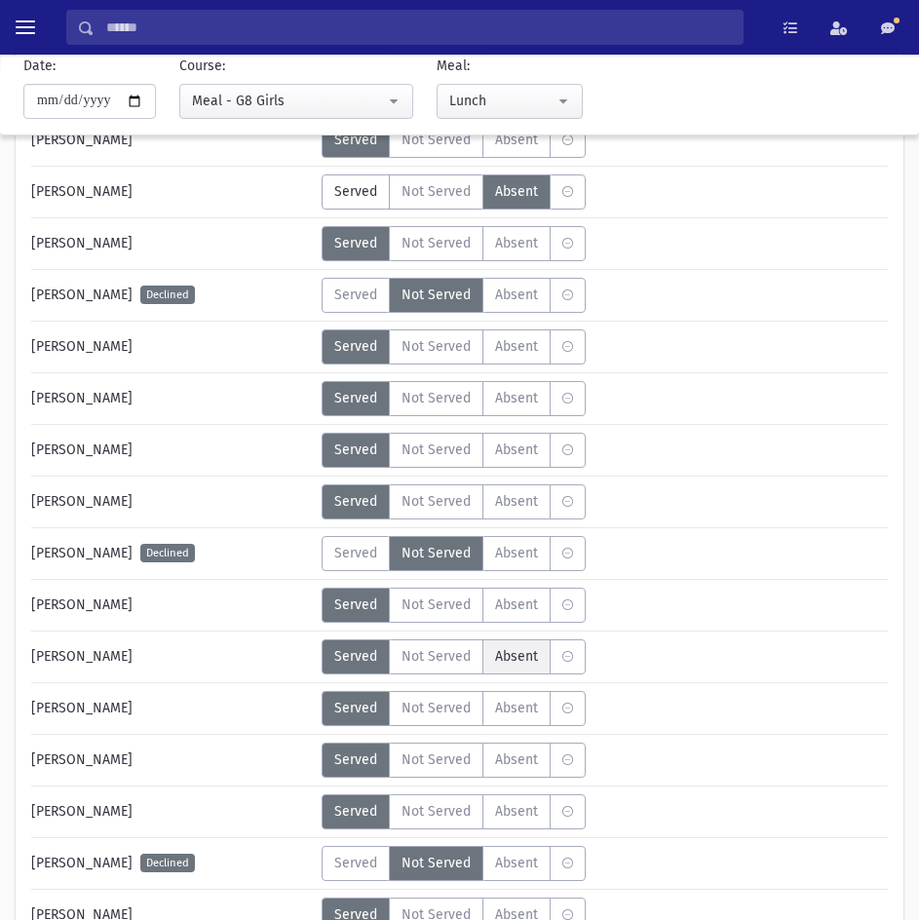
click at [497, 665] on span "Absent" at bounding box center [516, 656] width 43 height 20
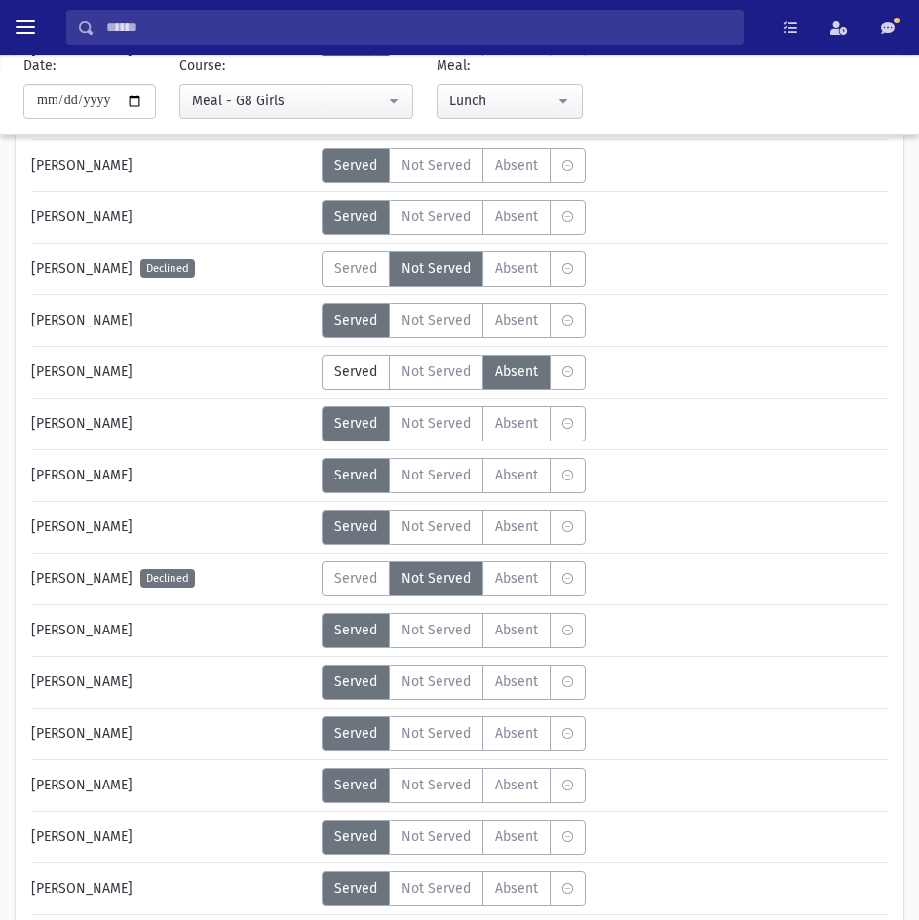
scroll to position [1169, 0]
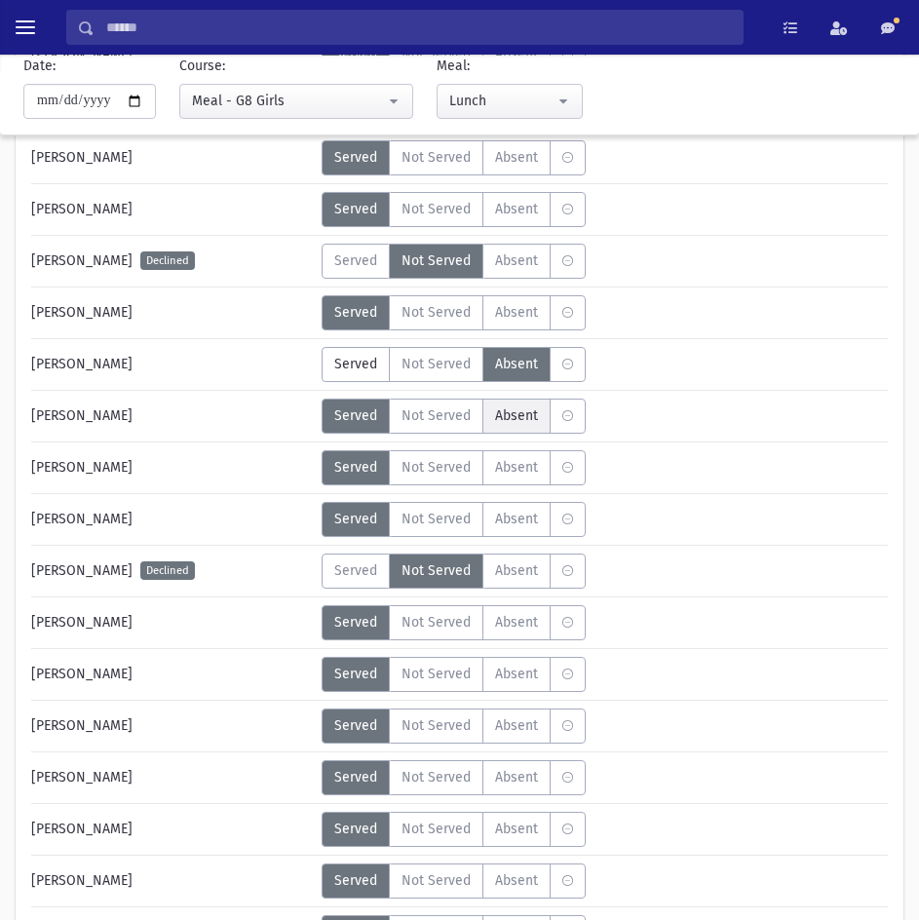
click at [518, 420] on span "Absent" at bounding box center [516, 415] width 43 height 20
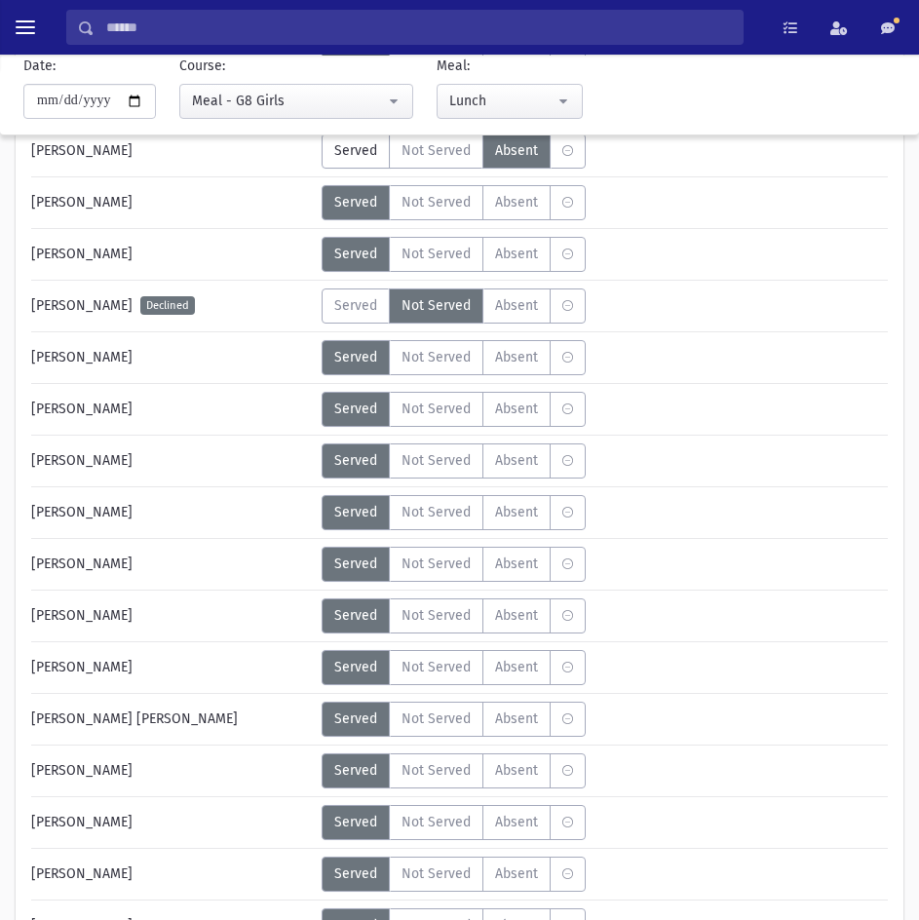
scroll to position [1461, 0]
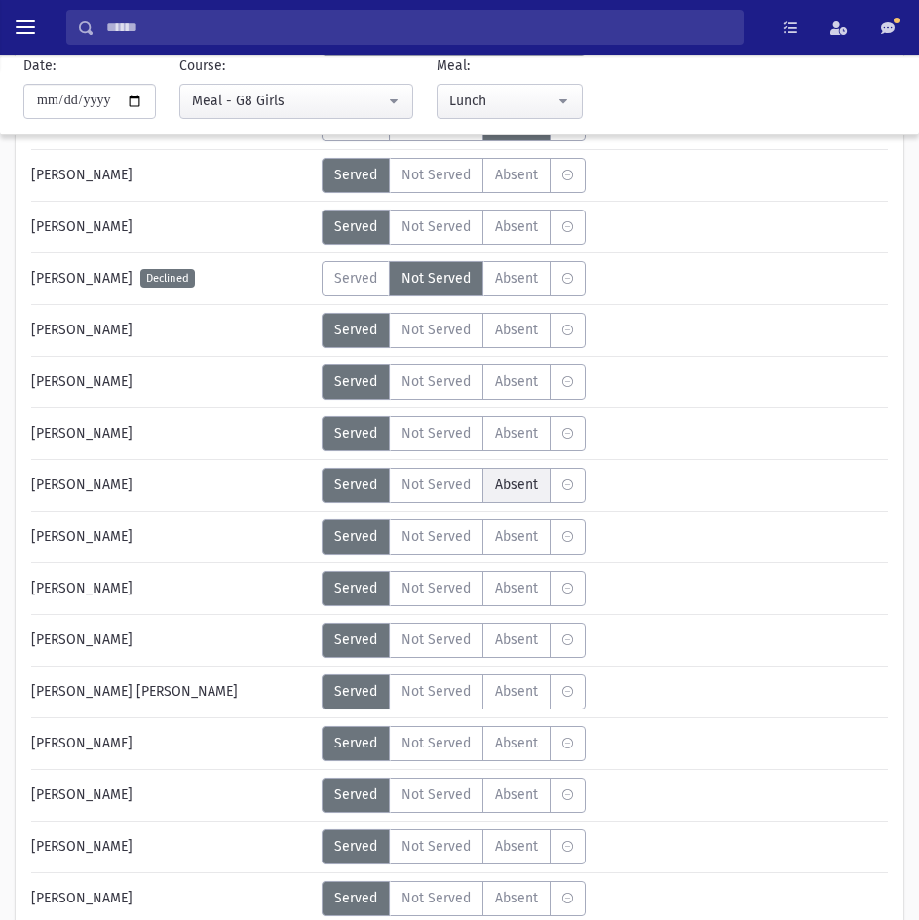
click at [509, 488] on span "Absent" at bounding box center [516, 484] width 43 height 20
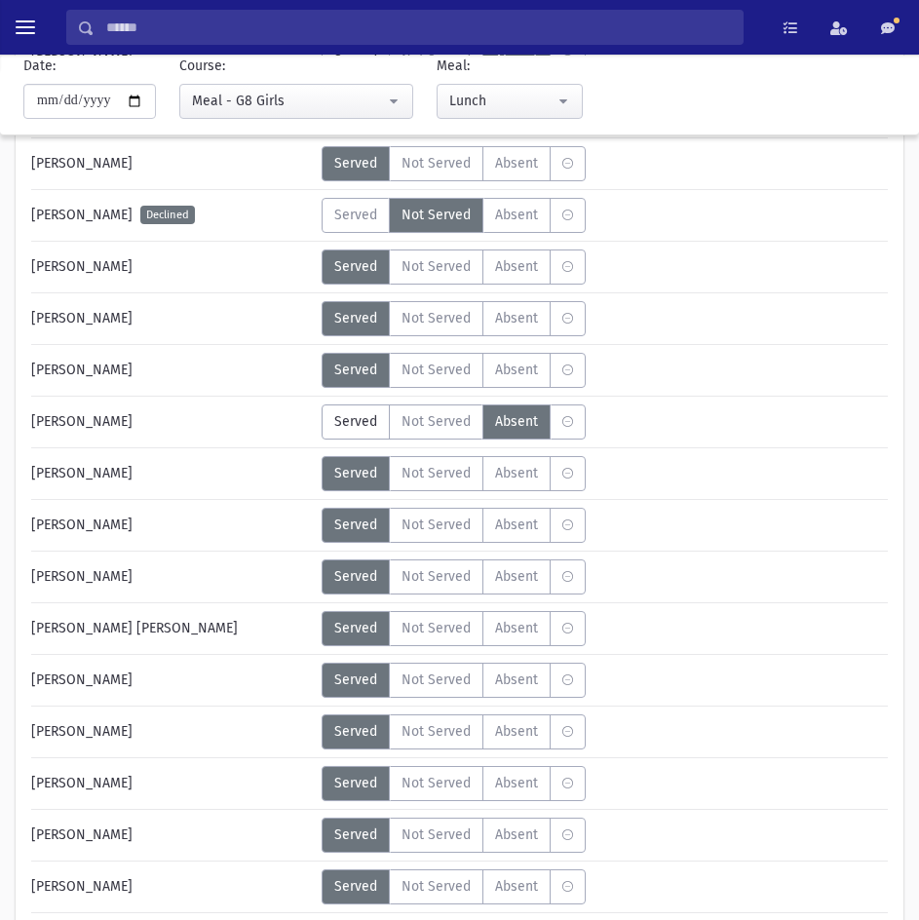
scroll to position [1559, 0]
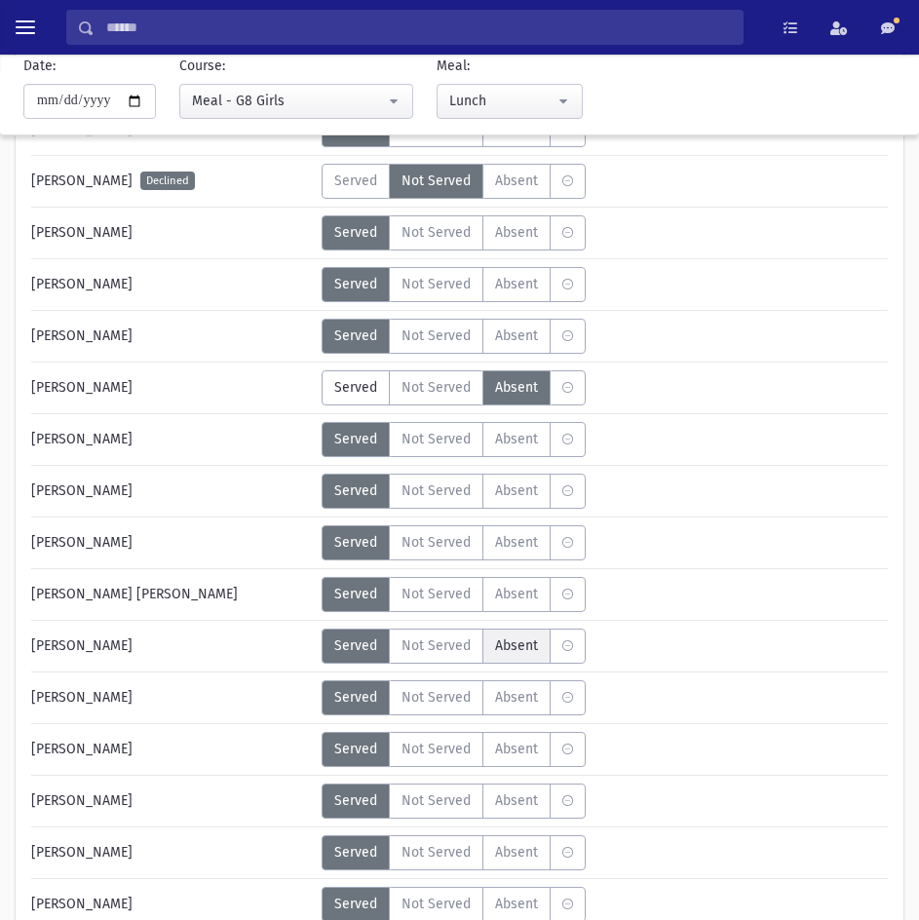
click at [502, 649] on span "Absent" at bounding box center [516, 645] width 43 height 20
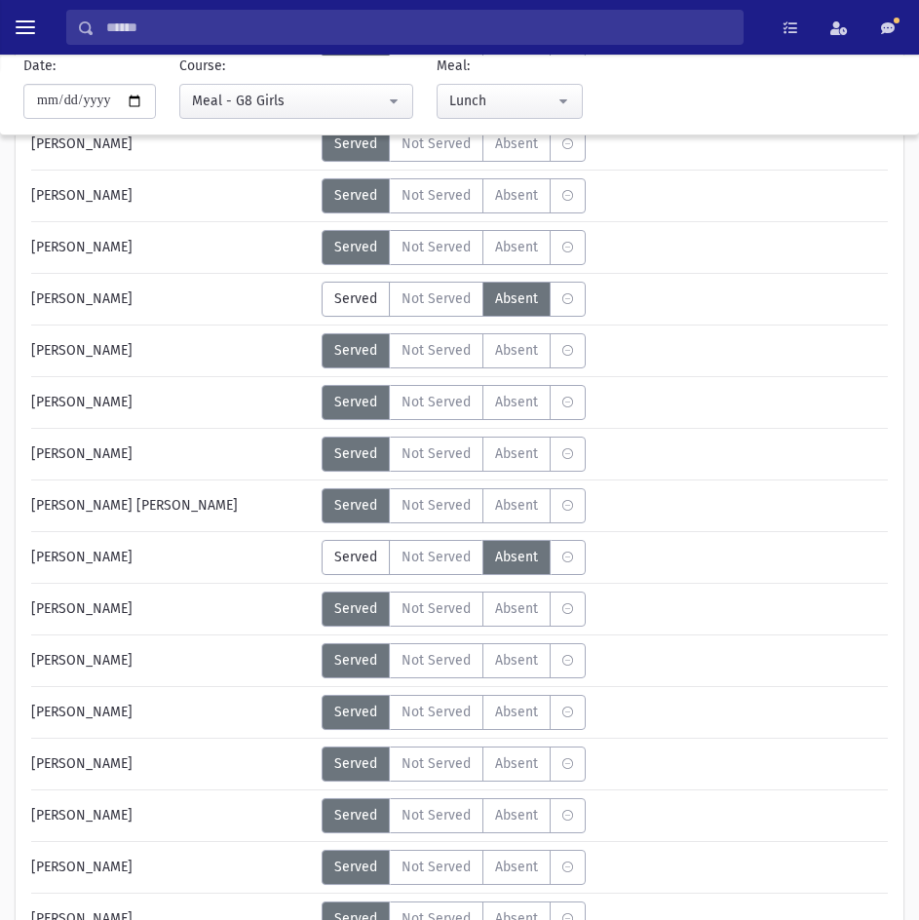
scroll to position [1753, 0]
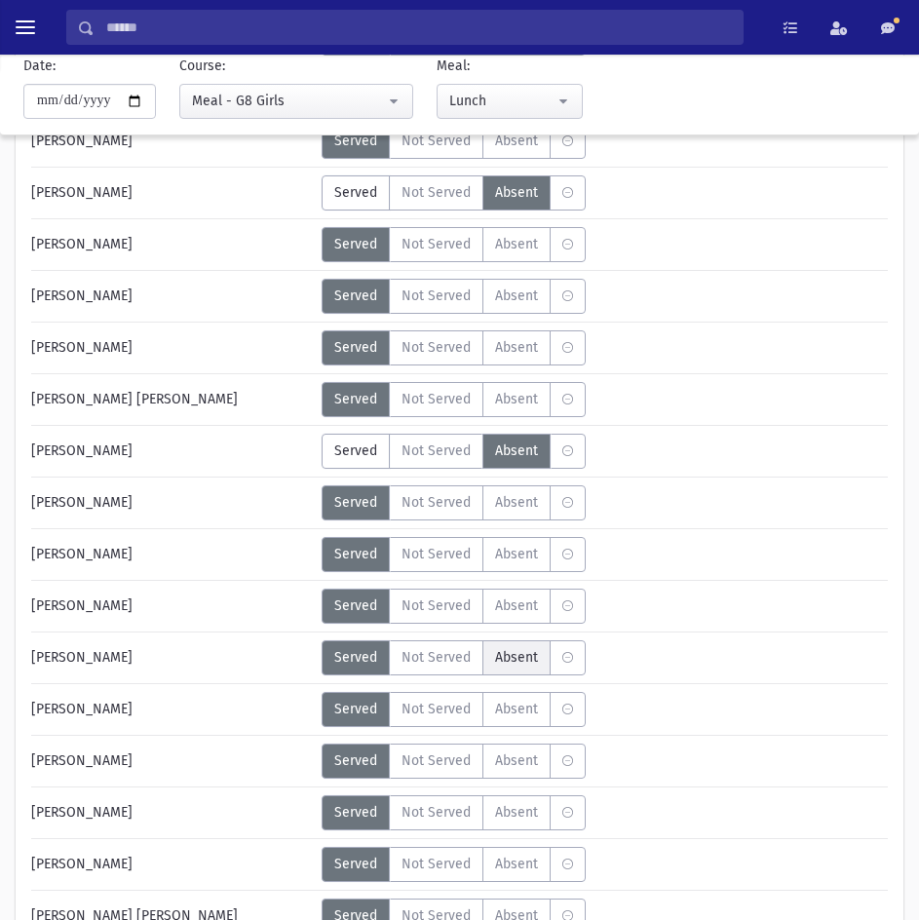
click at [502, 659] on span "Absent" at bounding box center [516, 657] width 43 height 20
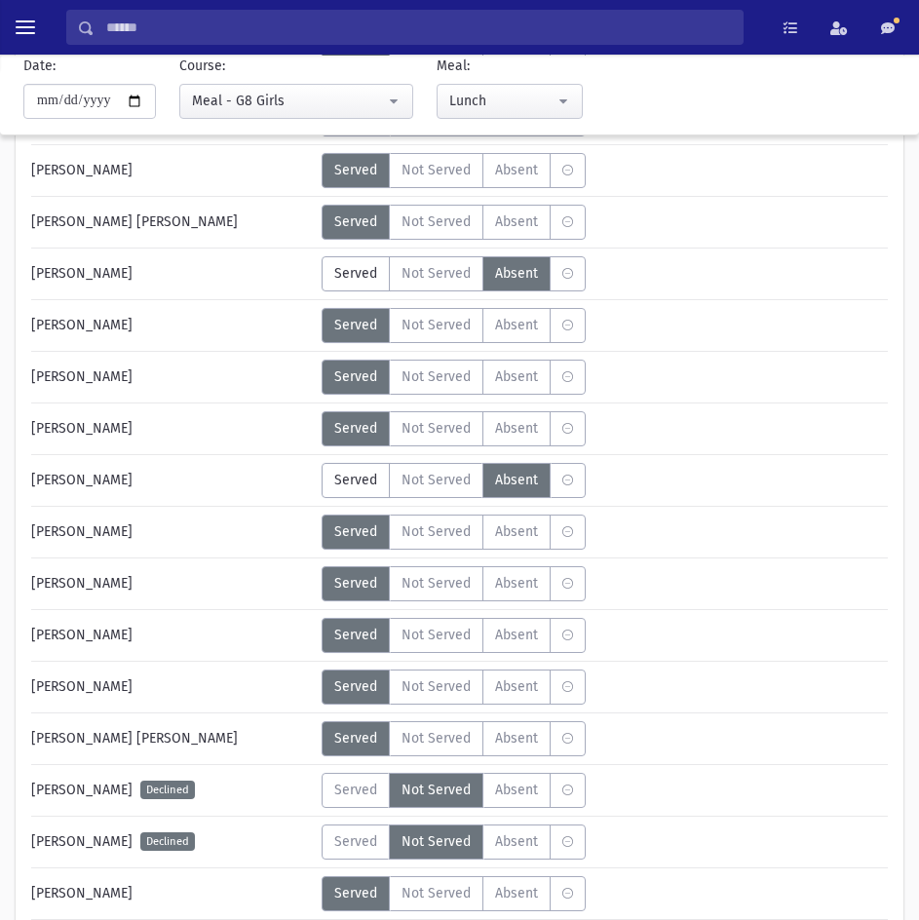
scroll to position [1948, 0]
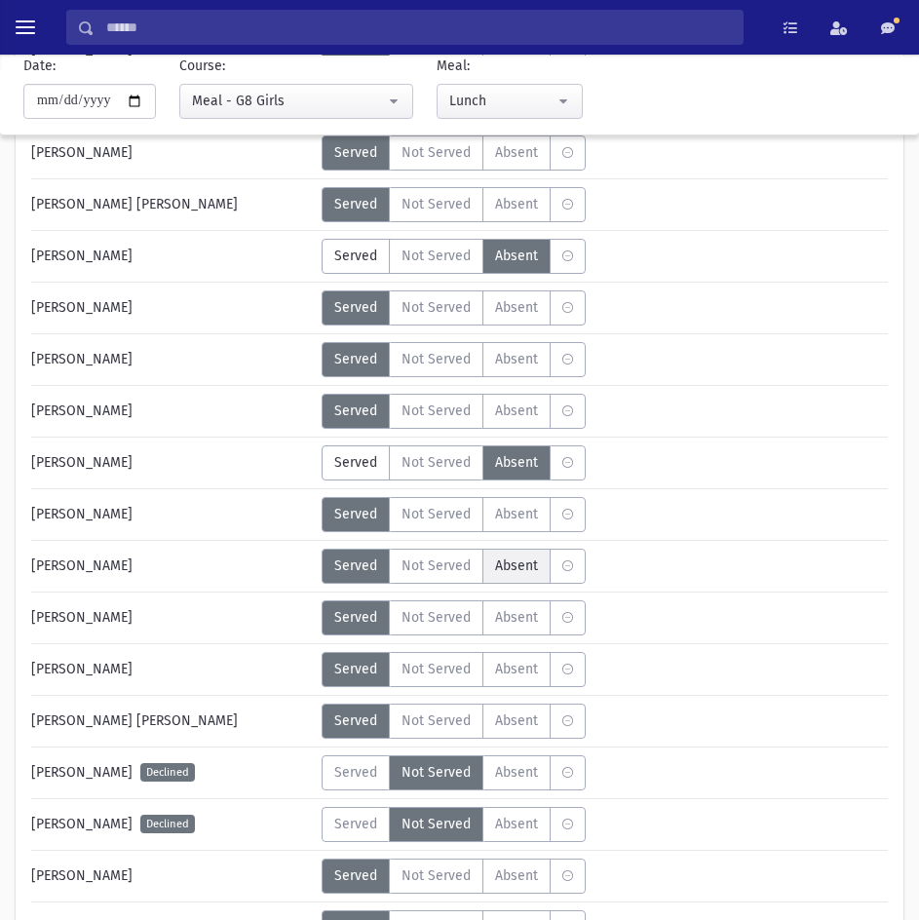
click at [528, 564] on span "Absent" at bounding box center [516, 565] width 43 height 20
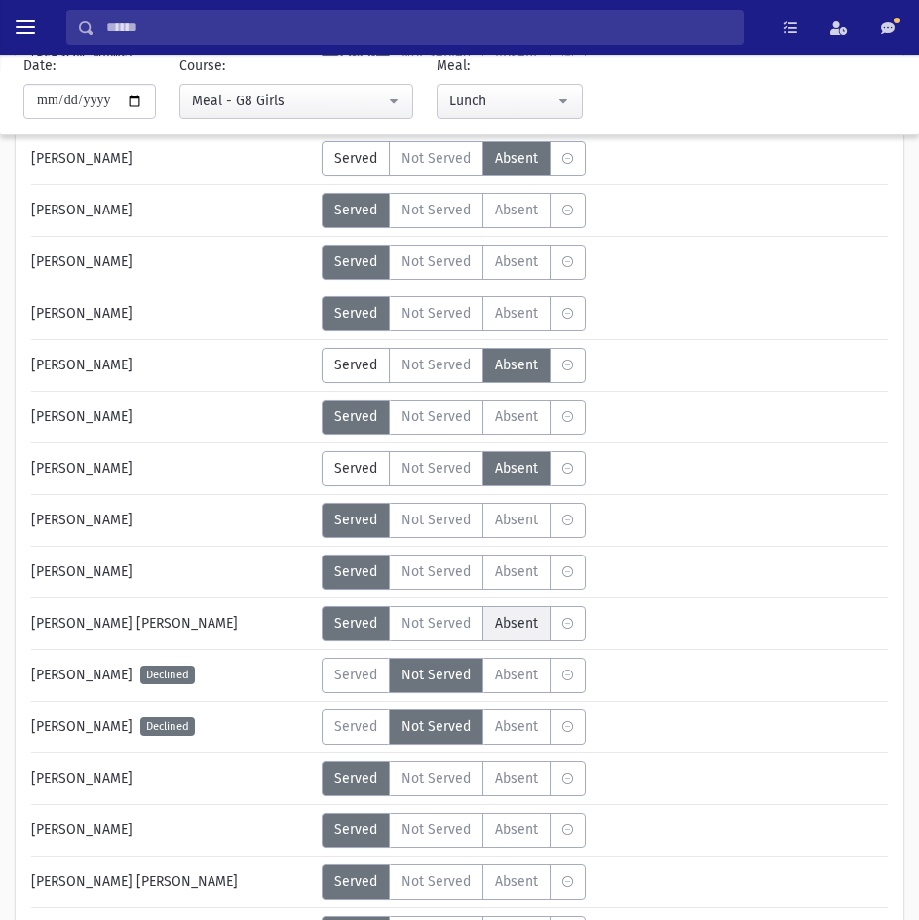
click at [525, 617] on span "Absent" at bounding box center [516, 623] width 43 height 20
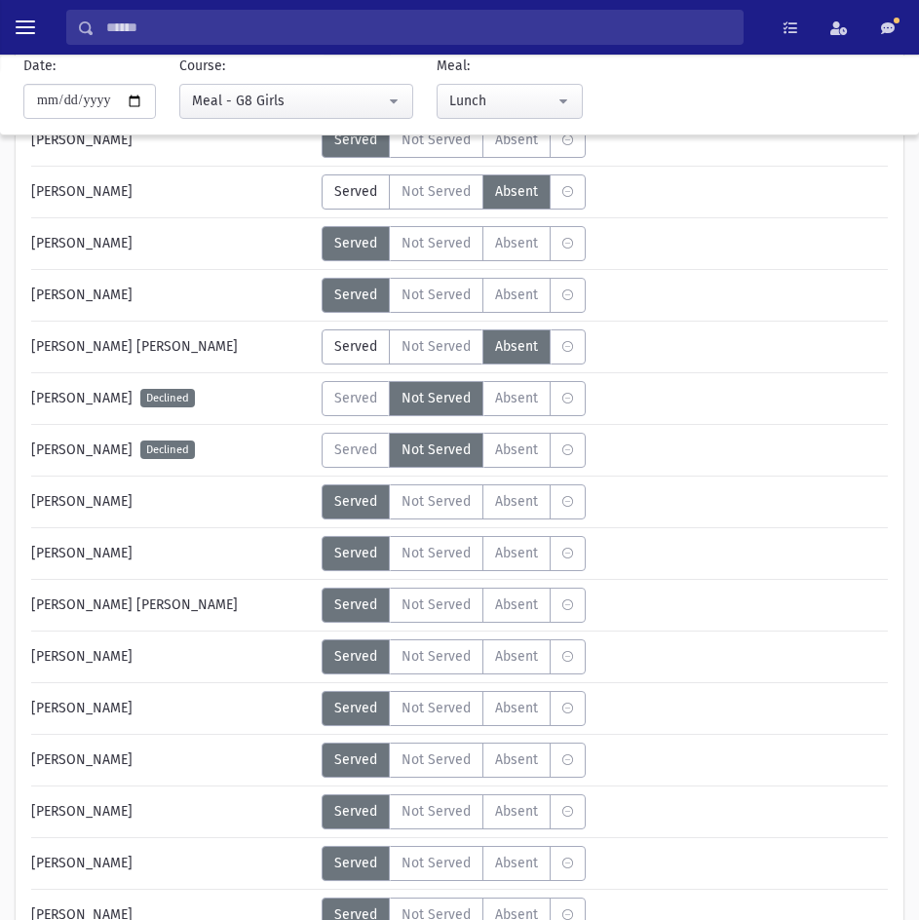
scroll to position [2435, 0]
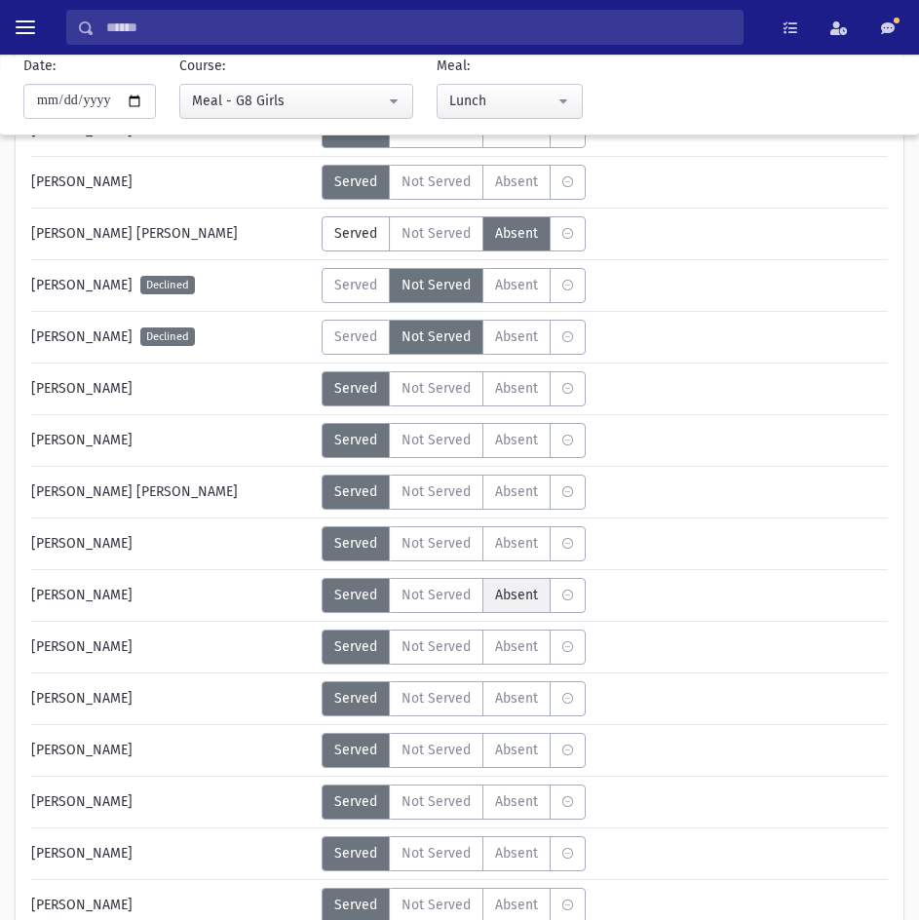
click at [510, 605] on label "Absent A" at bounding box center [516, 595] width 68 height 35
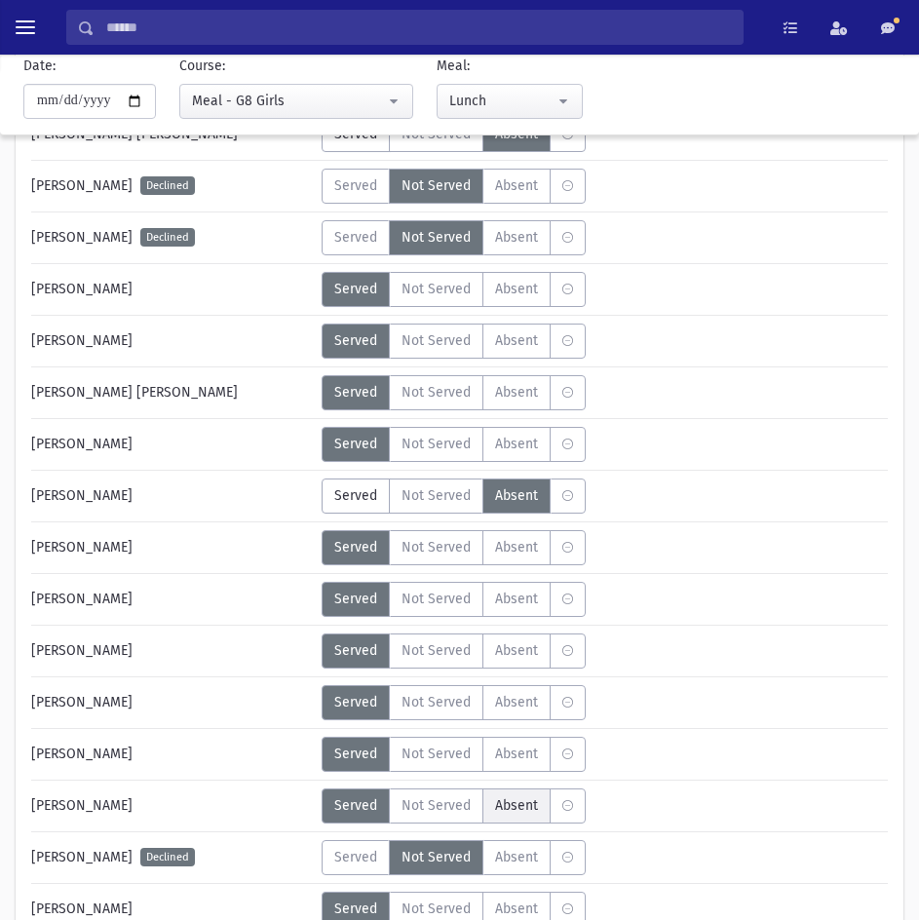
scroll to position [2630, 0]
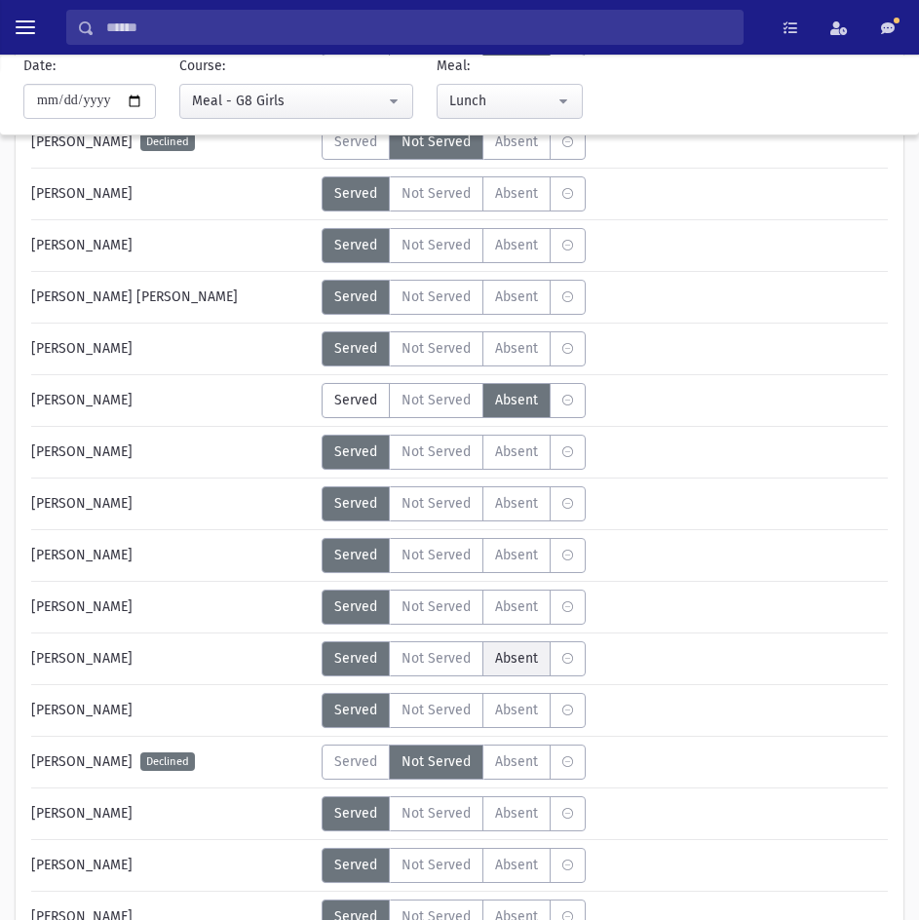
click at [501, 659] on span "Absent" at bounding box center [516, 658] width 43 height 20
click at [506, 704] on span "Absent" at bounding box center [516, 709] width 43 height 20
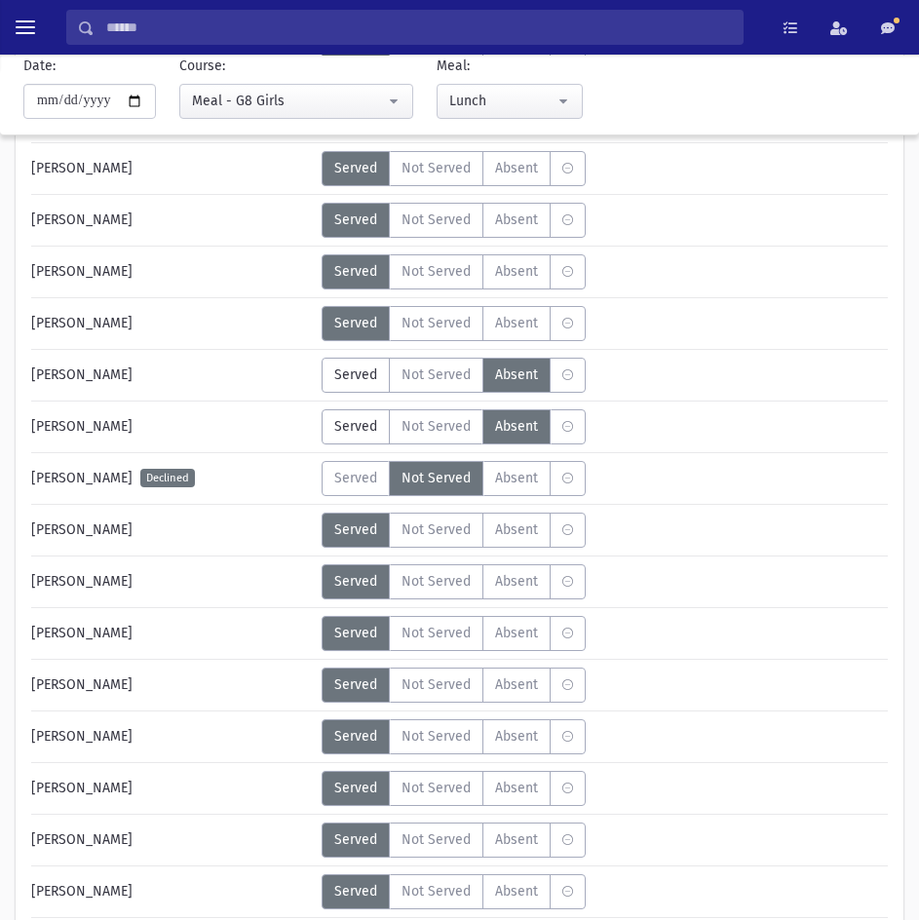
scroll to position [2922, 0]
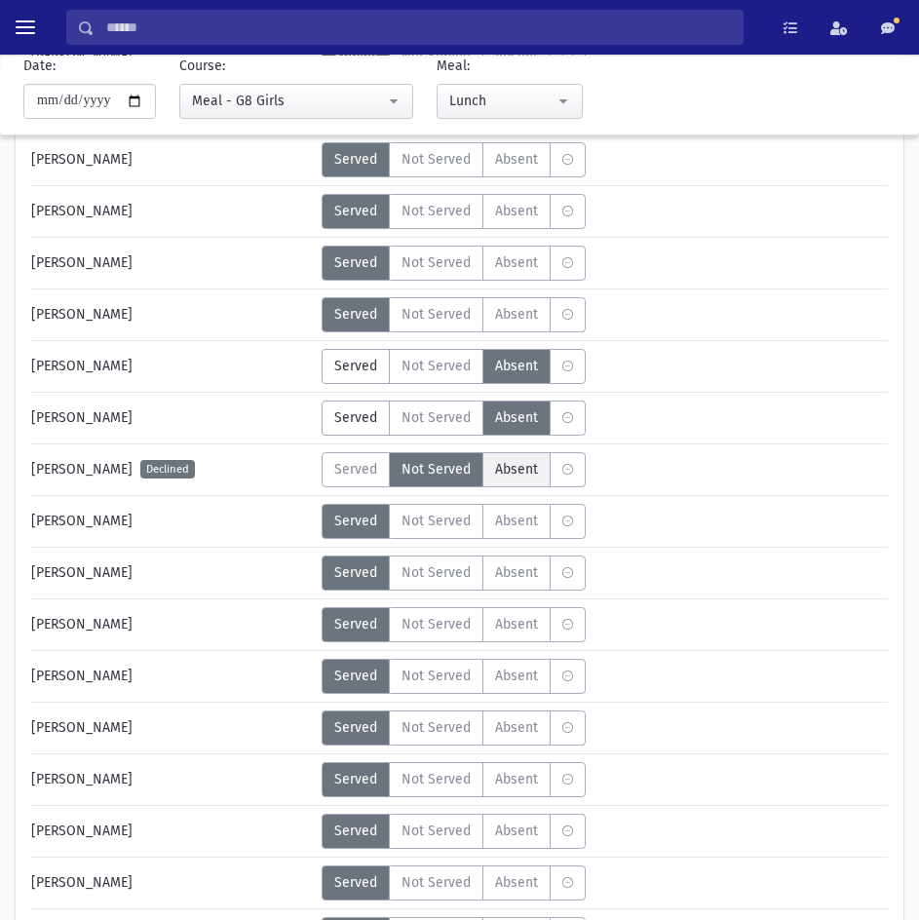
click at [517, 484] on label "Absent A" at bounding box center [516, 469] width 68 height 35
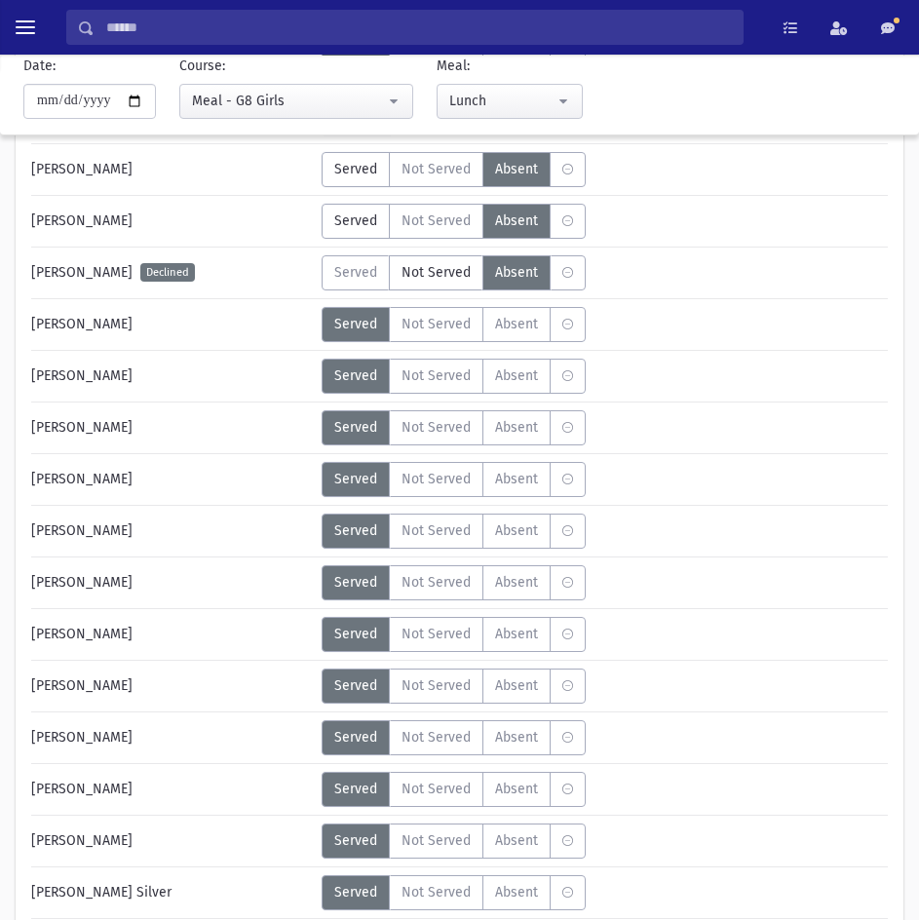
scroll to position [3117, 0]
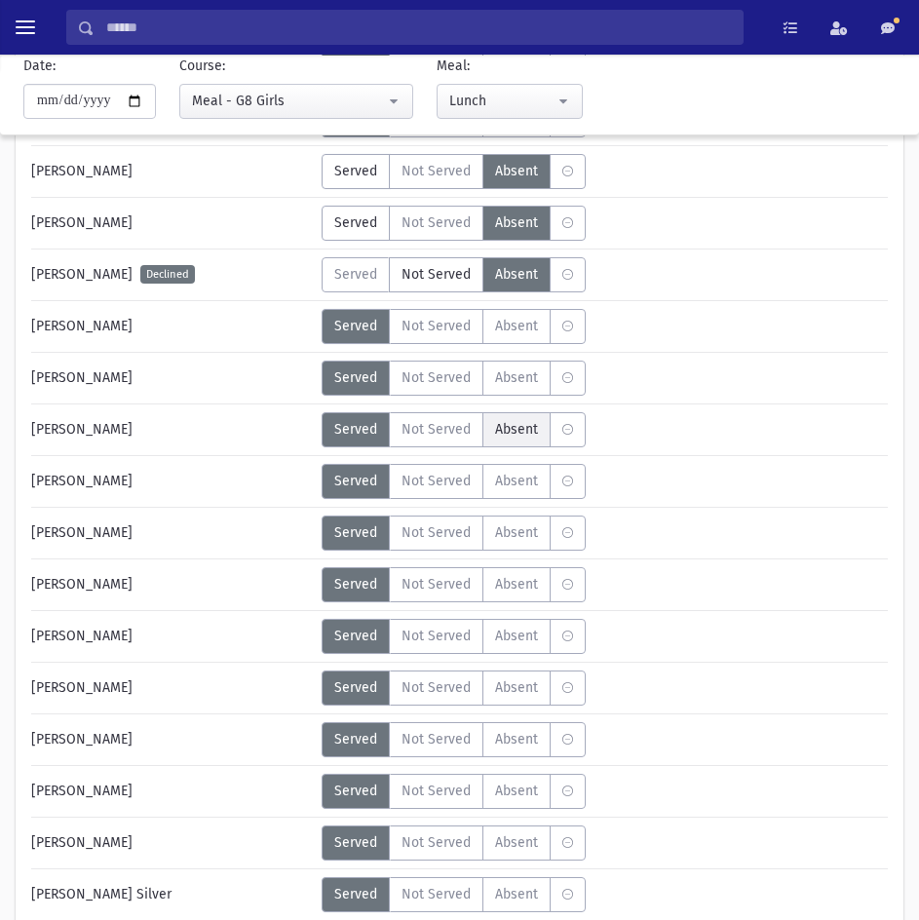
click at [513, 425] on span "Absent" at bounding box center [516, 429] width 43 height 20
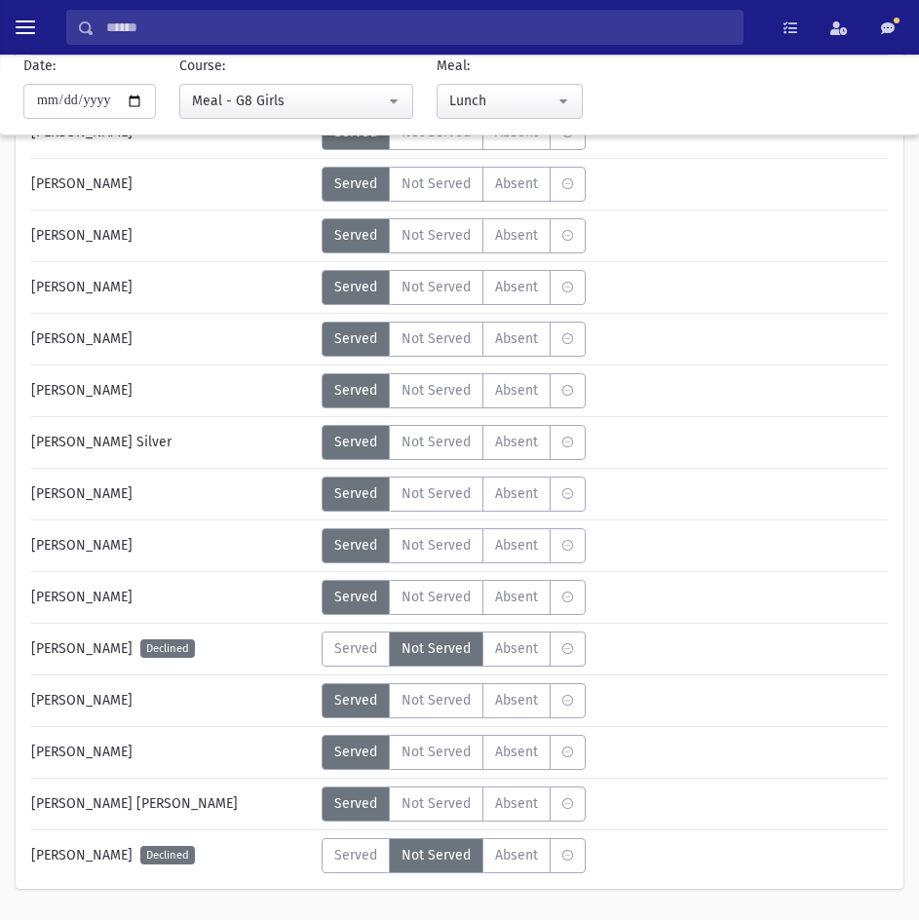
scroll to position [3604, 0]
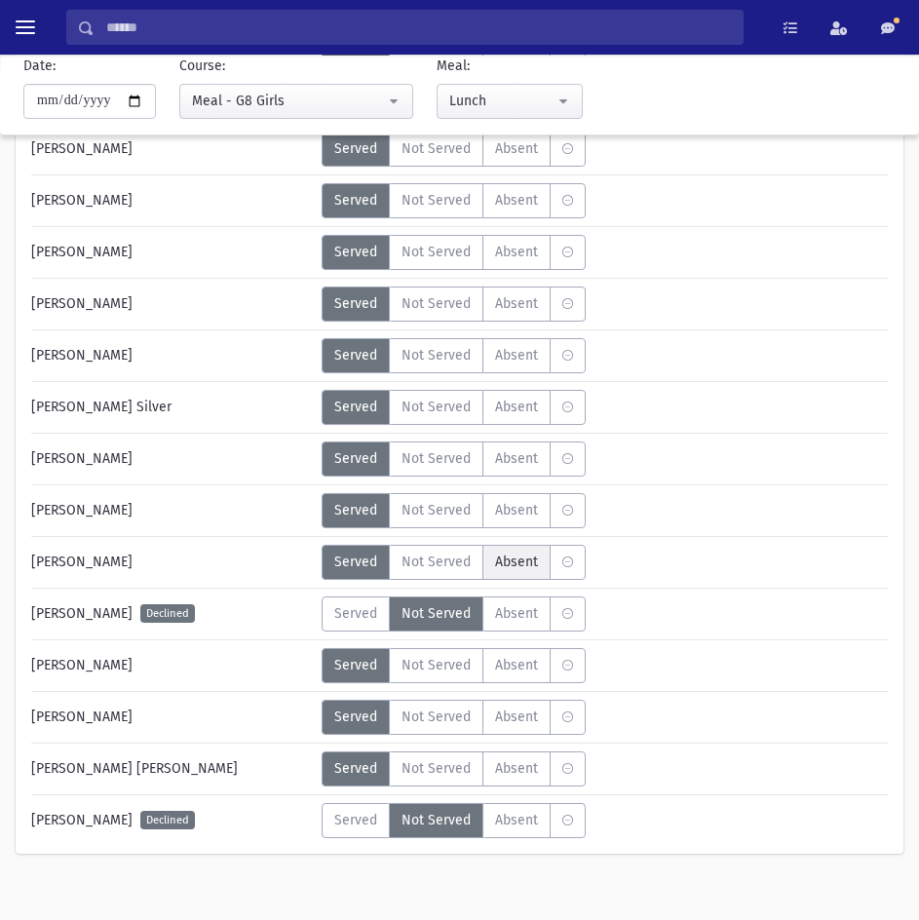
click at [514, 570] on span "Absent" at bounding box center [516, 561] width 43 height 20
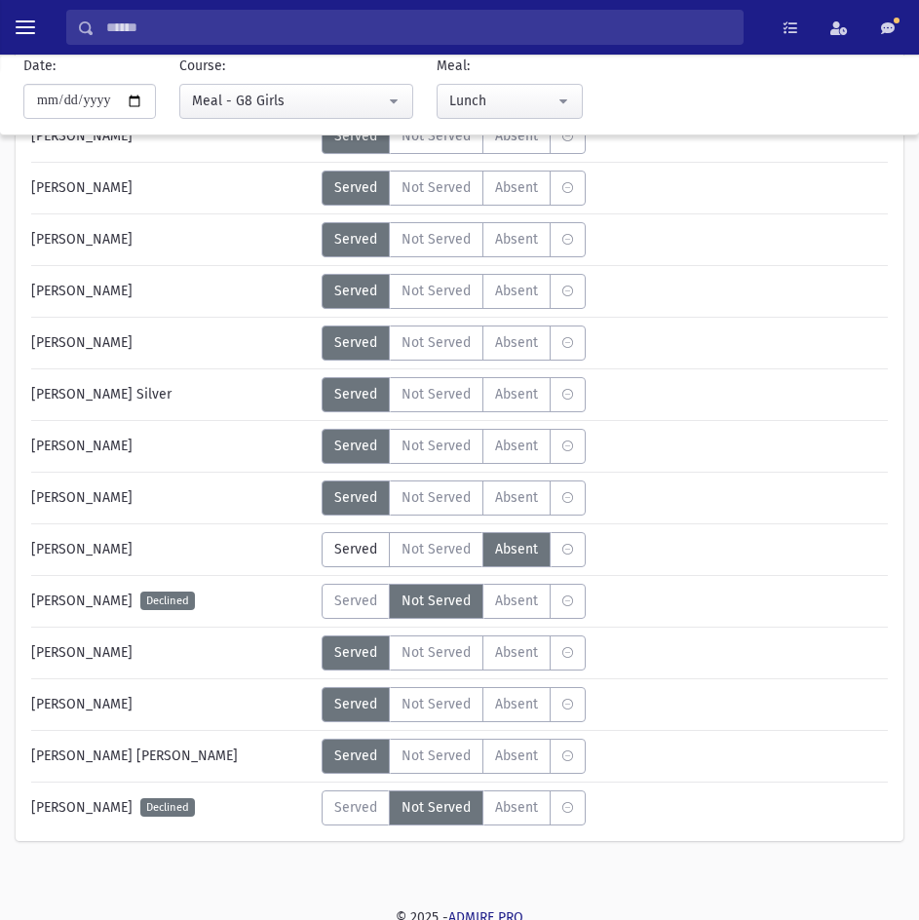
scroll to position [3625, 0]
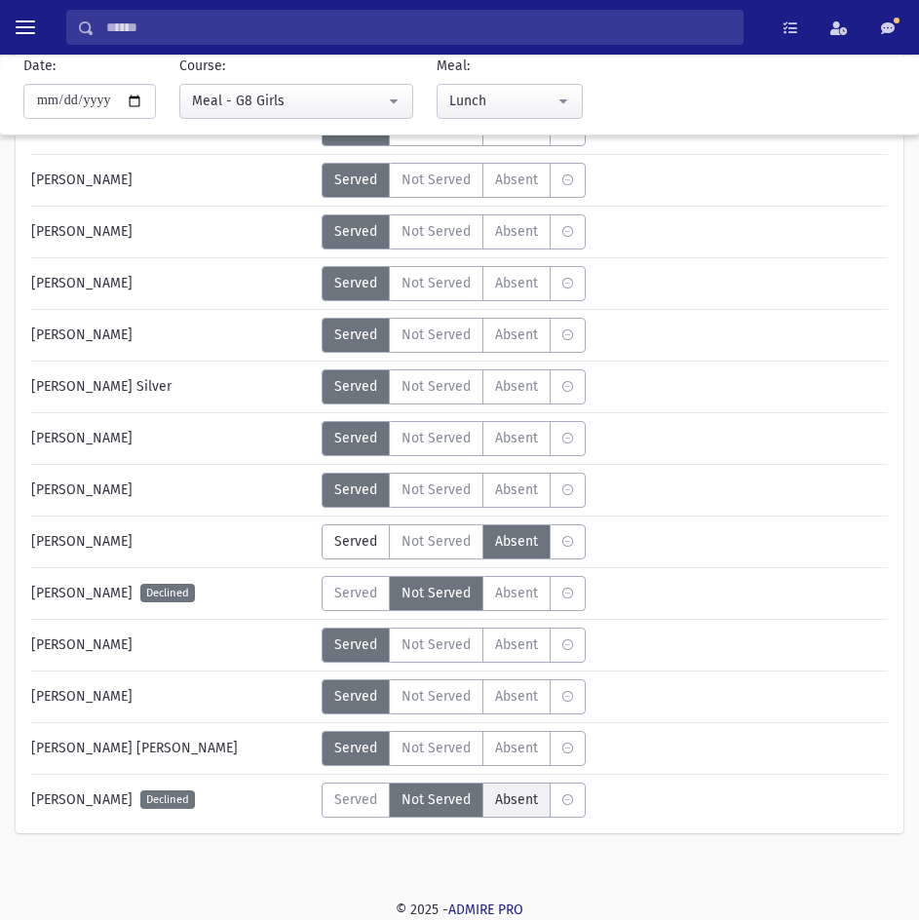
click at [515, 793] on span "Absent" at bounding box center [516, 799] width 43 height 20
